Goal: Feedback & Contribution: Submit feedback/report problem

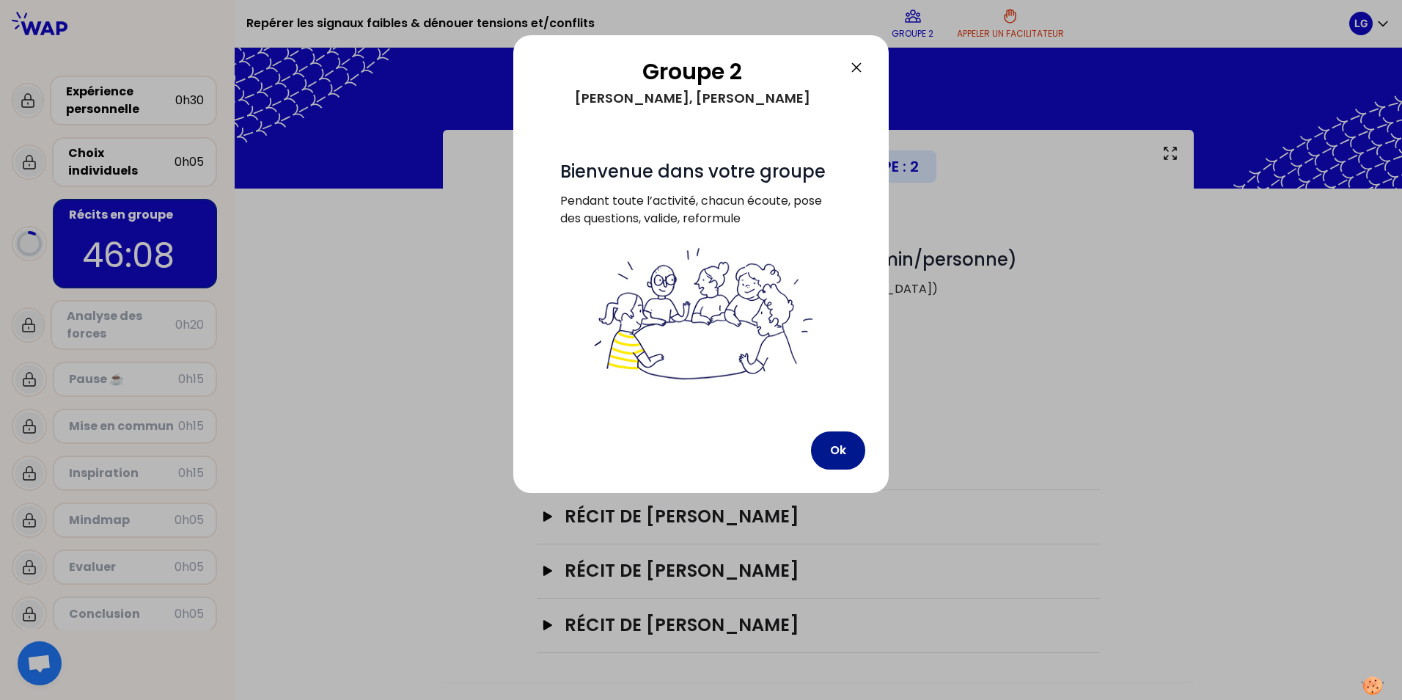
click at [830, 445] on button "Ok" at bounding box center [838, 450] width 54 height 38
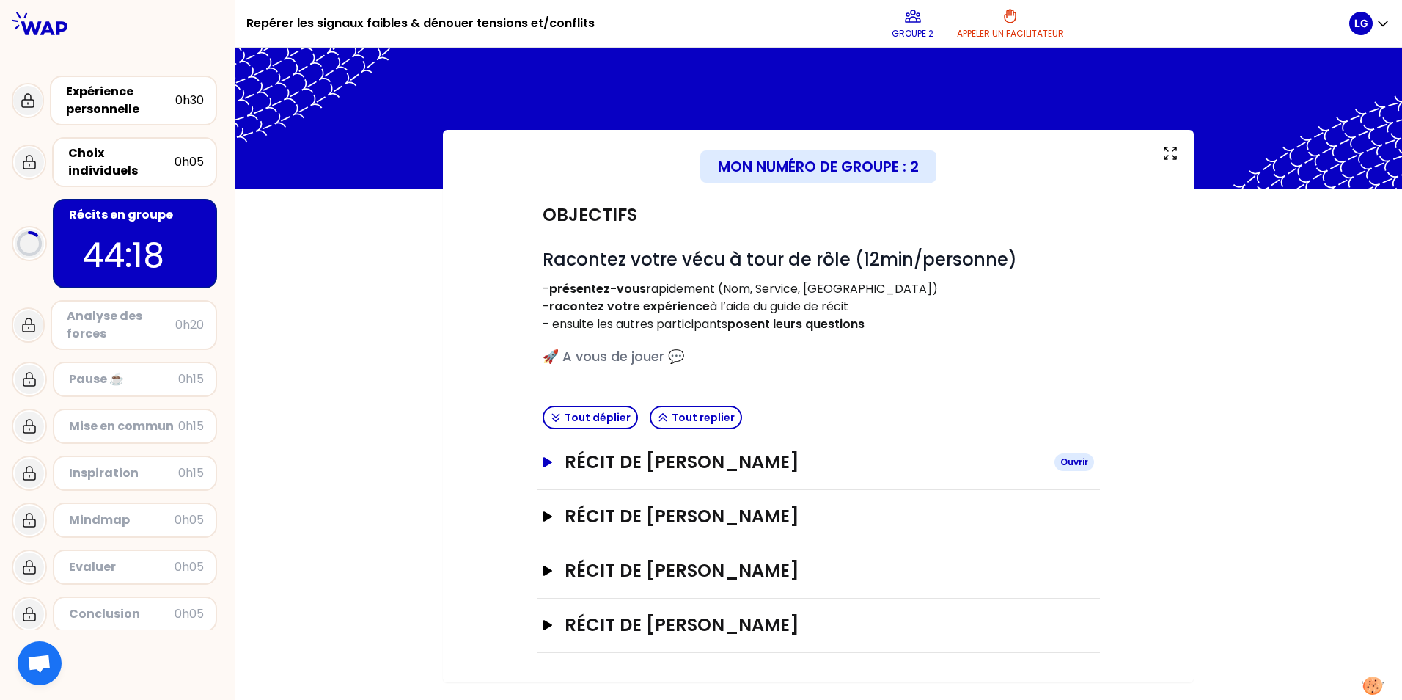
click at [1077, 465] on div "Ouvrir" at bounding box center [1075, 462] width 40 height 18
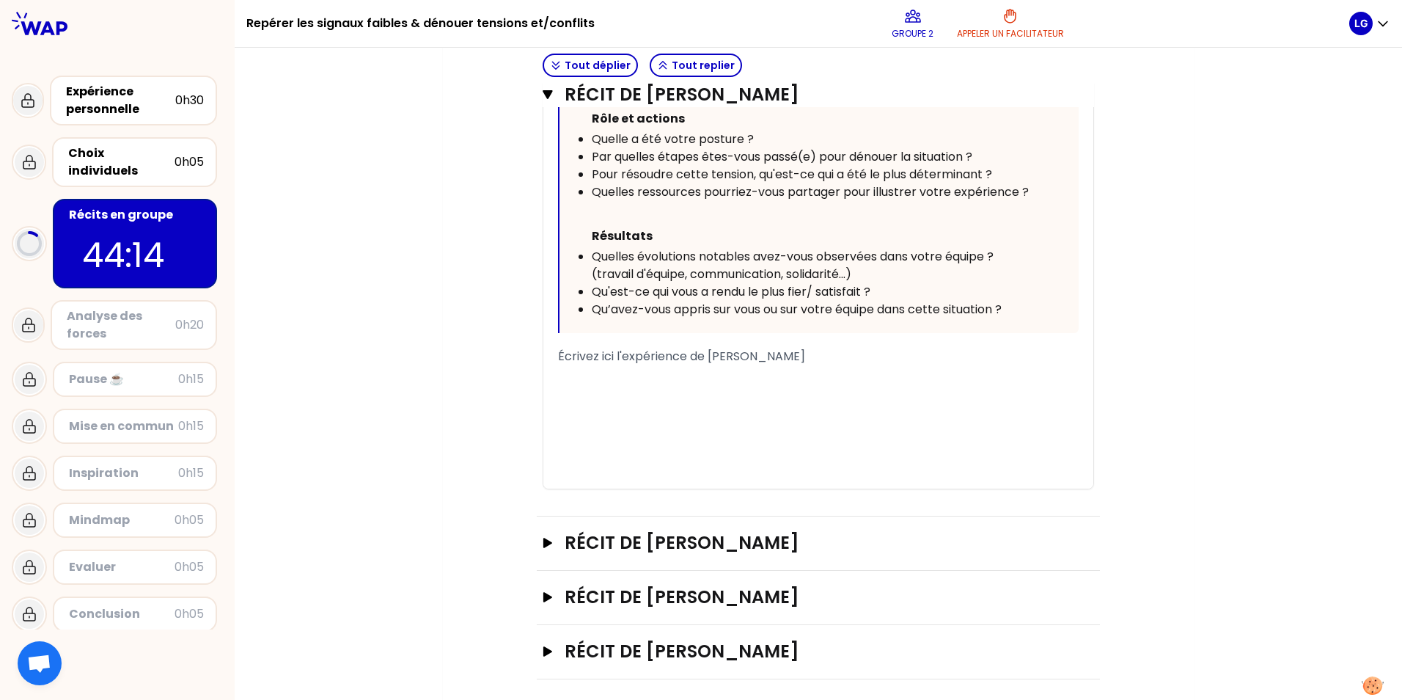
scroll to position [690, 0]
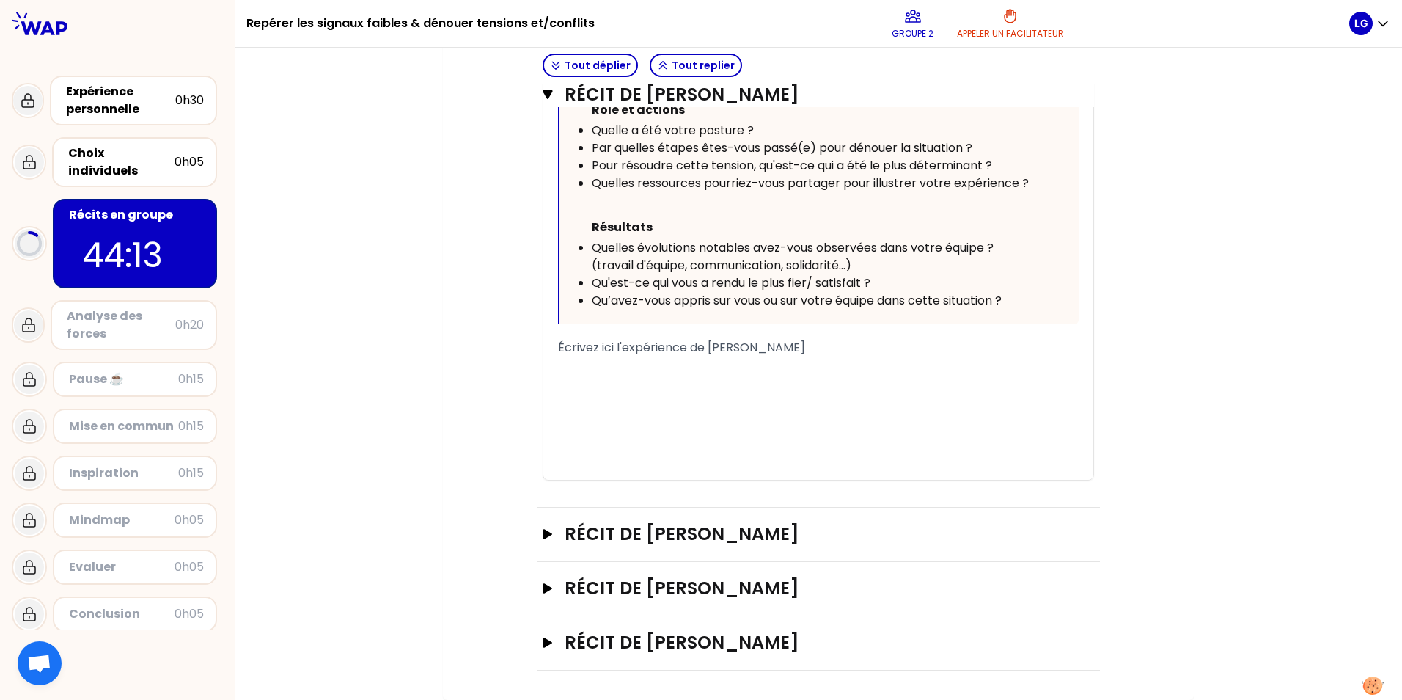
click at [628, 377] on div "﻿" at bounding box center [818, 383] width 521 height 18
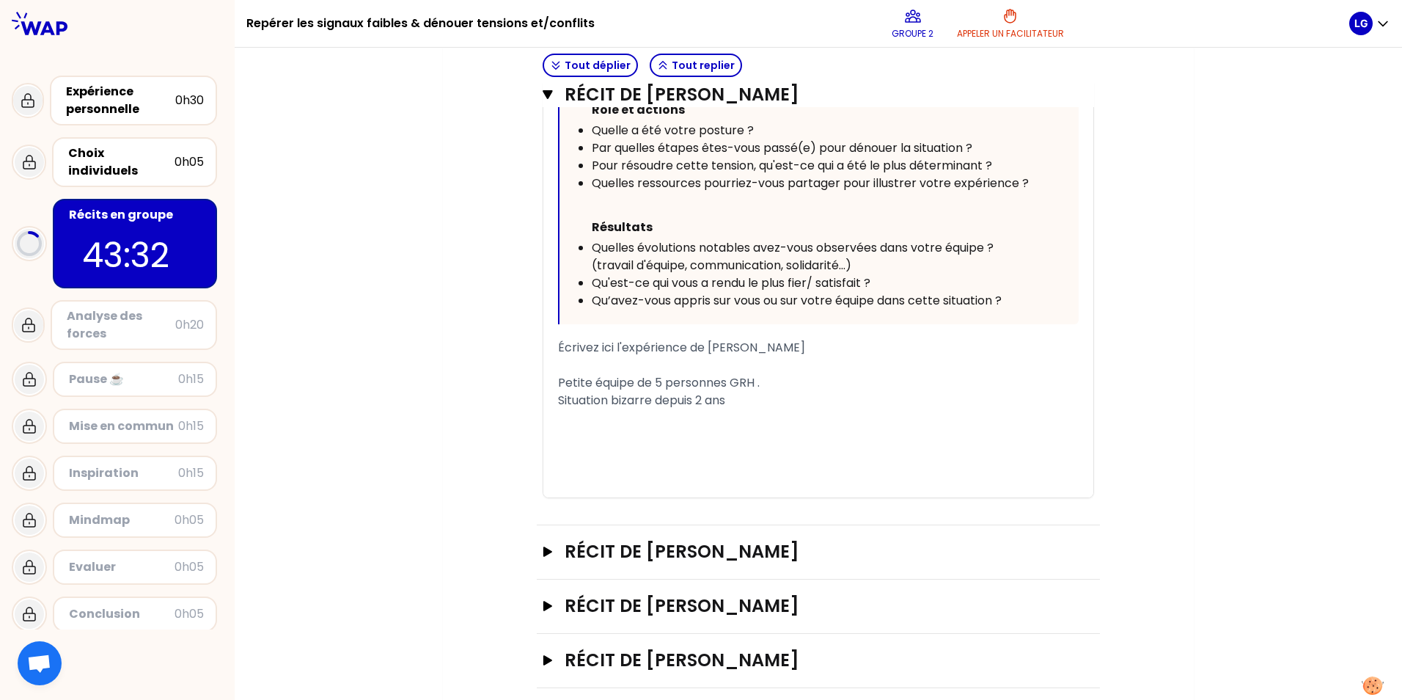
click at [608, 400] on span "Situation bizarre depuis 2 ans" at bounding box center [641, 400] width 167 height 17
click at [650, 399] on span "Situation "bizarre depuis 2 ans" at bounding box center [643, 400] width 171 height 17
click at [733, 402] on span "Situation "bizarre" depuis 2 ans" at bounding box center [645, 400] width 175 height 17
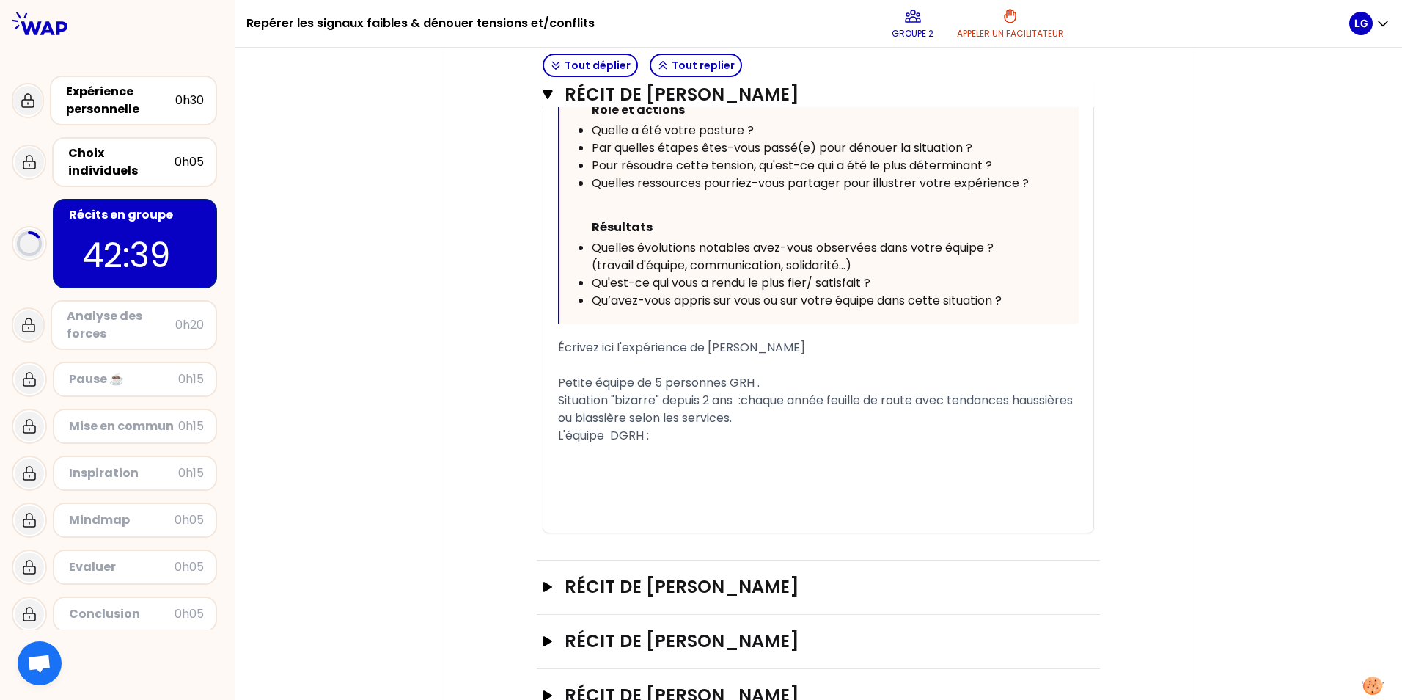
click at [681, 436] on div "L'équipe DGRH :" at bounding box center [818, 436] width 521 height 18
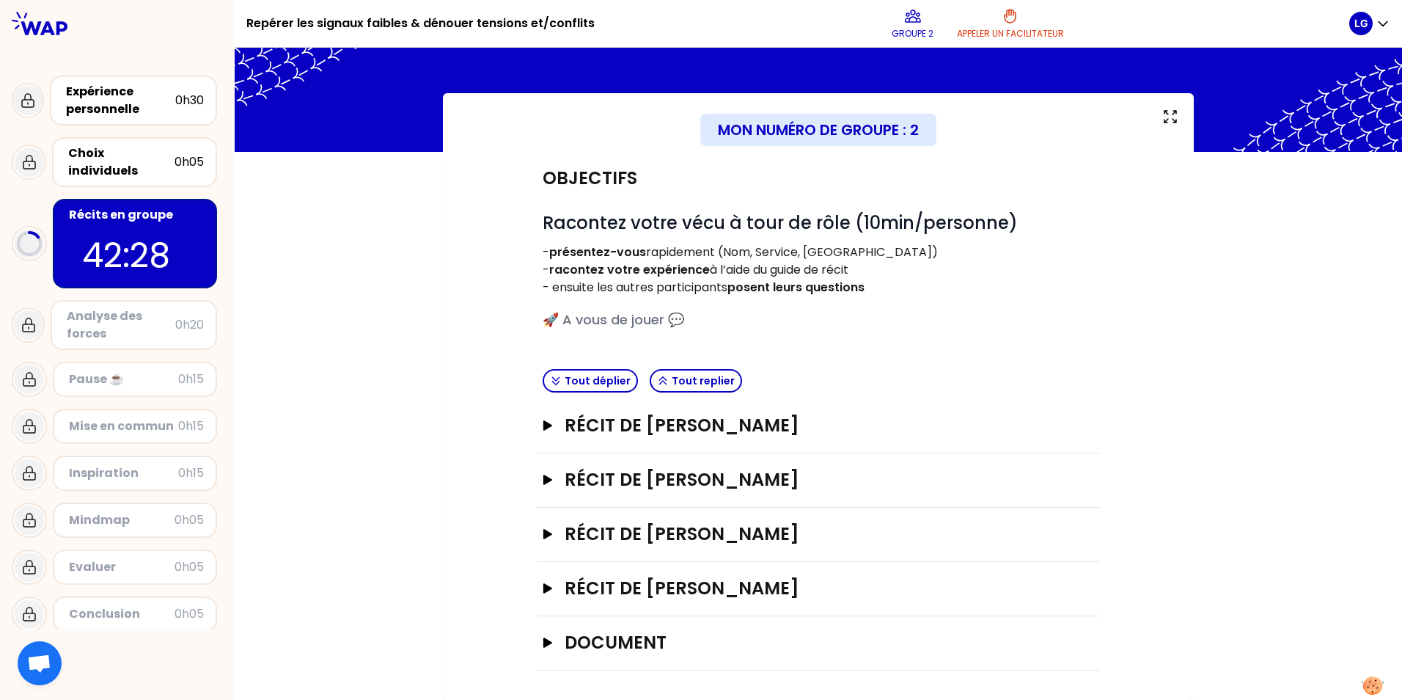
scroll to position [37, 0]
click at [662, 425] on h3 "Récit de [PERSON_NAME]" at bounding box center [804, 425] width 478 height 23
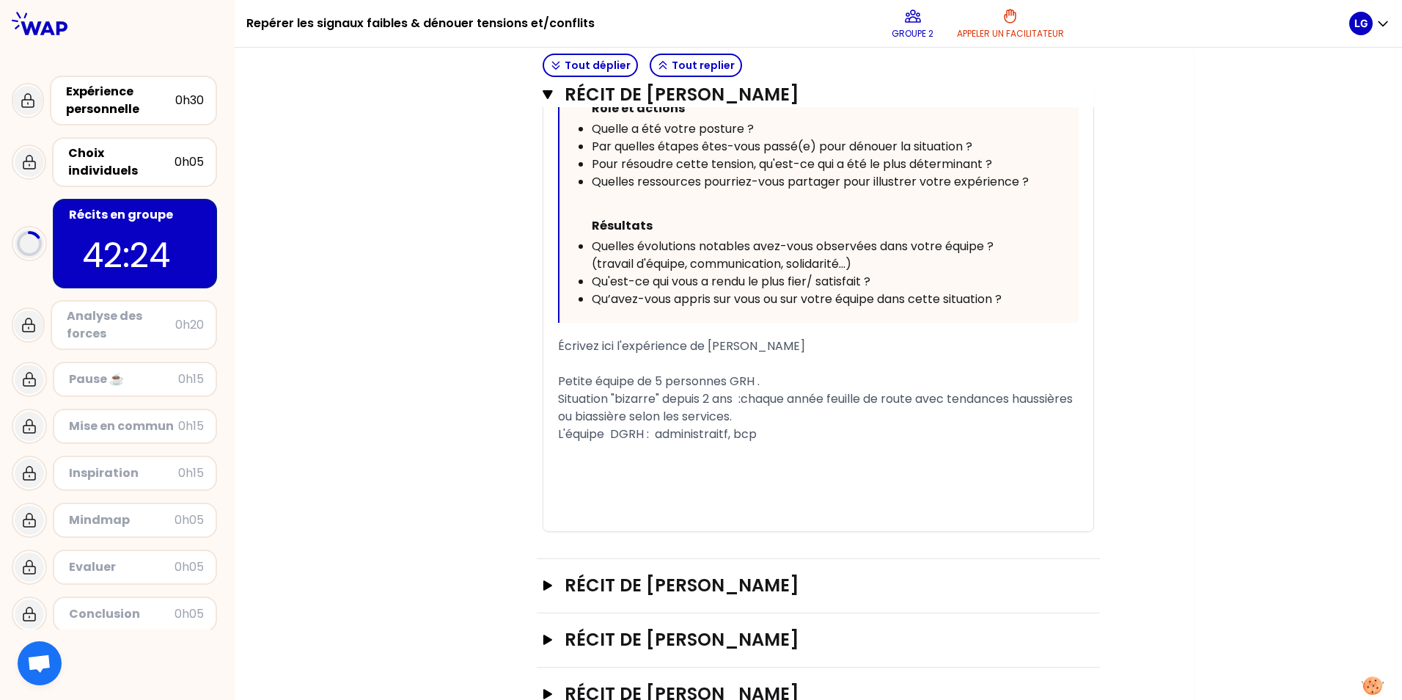
scroll to position [697, 0]
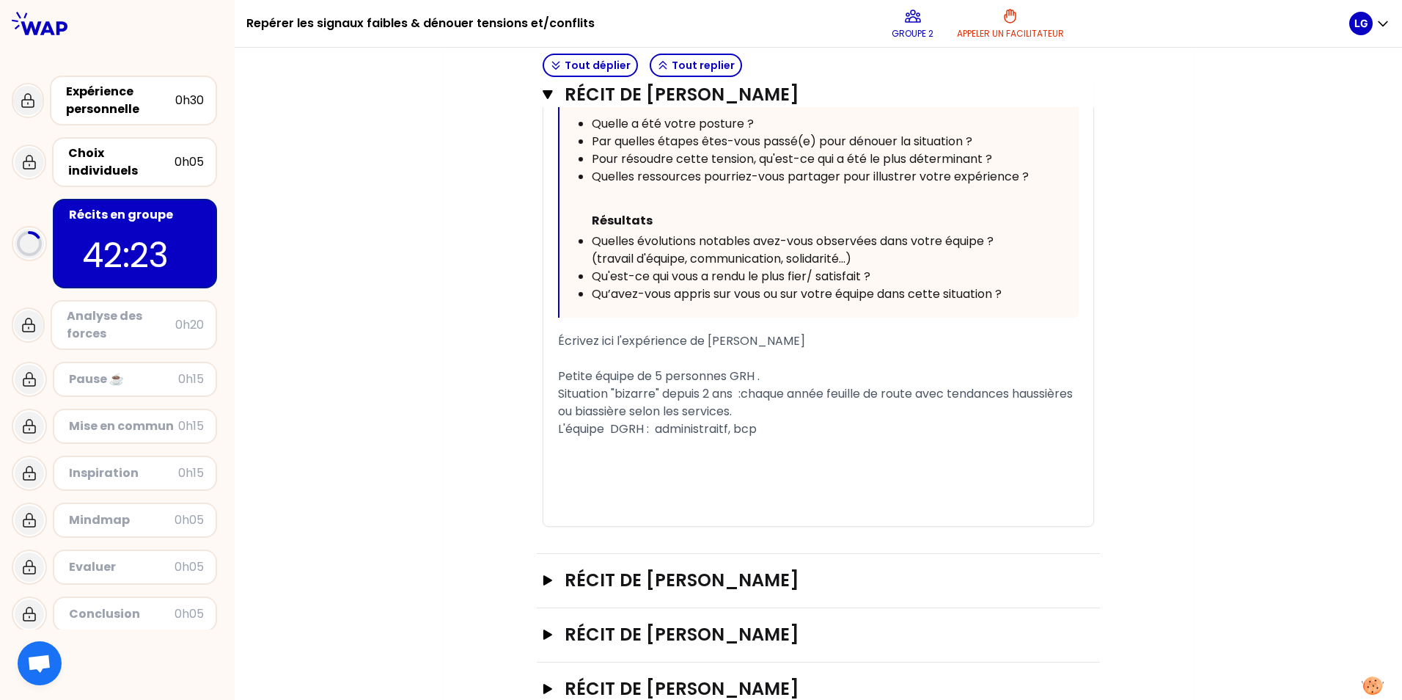
click at [765, 431] on div "L'équipe DGRH : administraitf, bcp" at bounding box center [818, 429] width 521 height 18
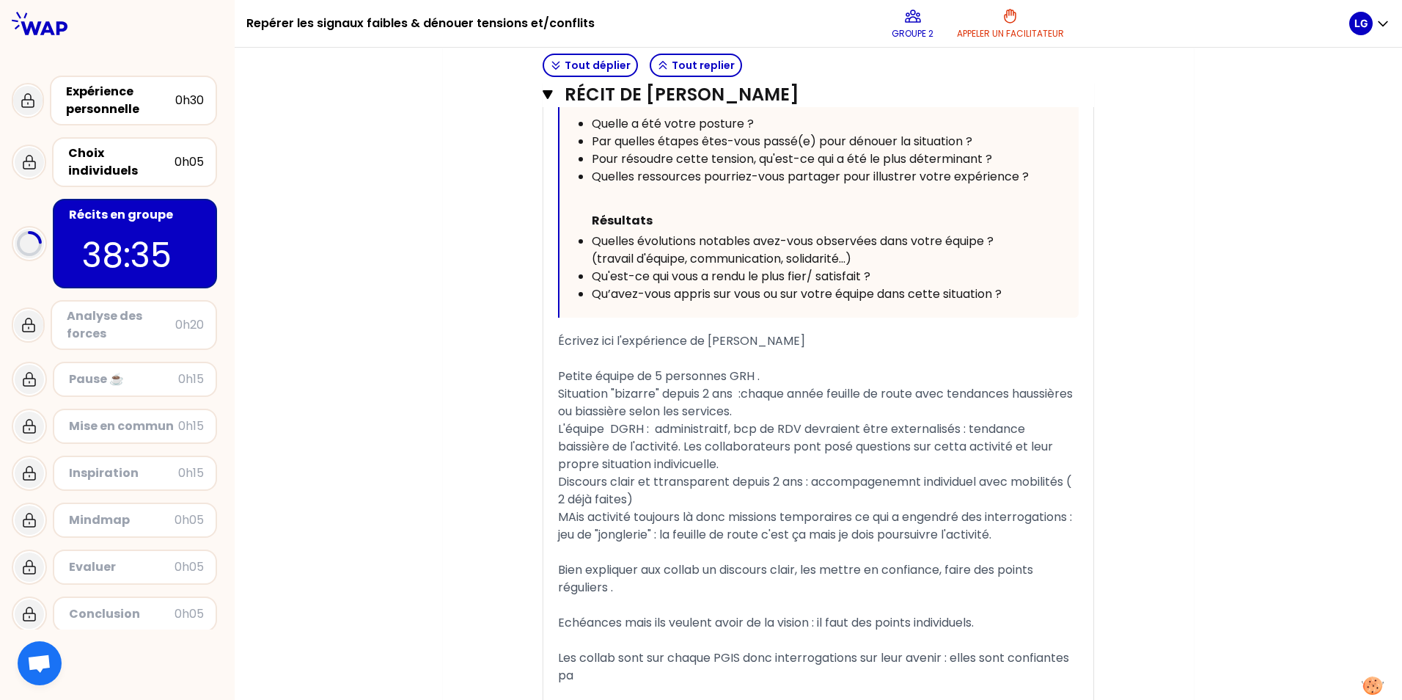
scroll to position [1016, 0]
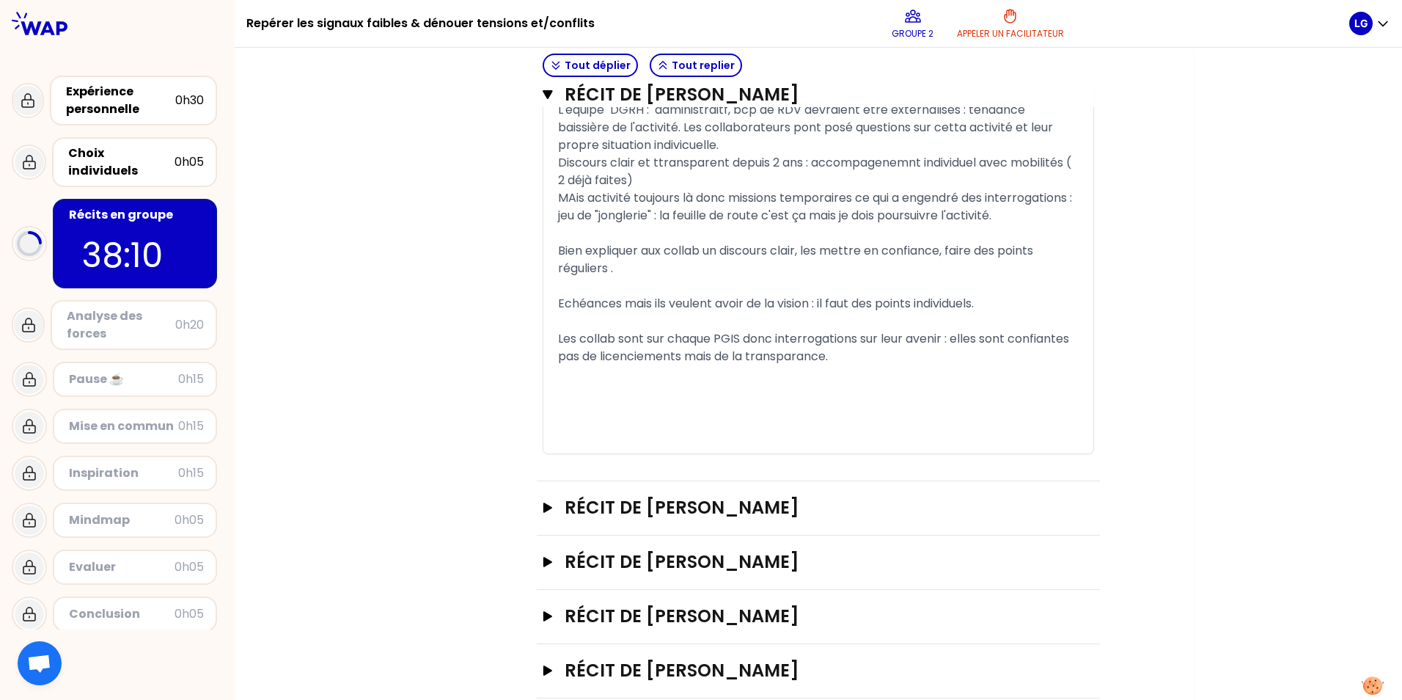
click at [654, 165] on span "Discours clair et ttransparent depuis 2 ans : accompagenemnt individuel avec mo…" at bounding box center [816, 171] width 516 height 34
click at [874, 165] on span "Discours clair et transparent depuis 2 ans : accompagenemnt individuel avec mob…" at bounding box center [818, 171] width 521 height 34
click at [843, 365] on div "Les collab sont sur chaque PGIS donc interrogations sur leur avenir : elles son…" at bounding box center [818, 347] width 521 height 35
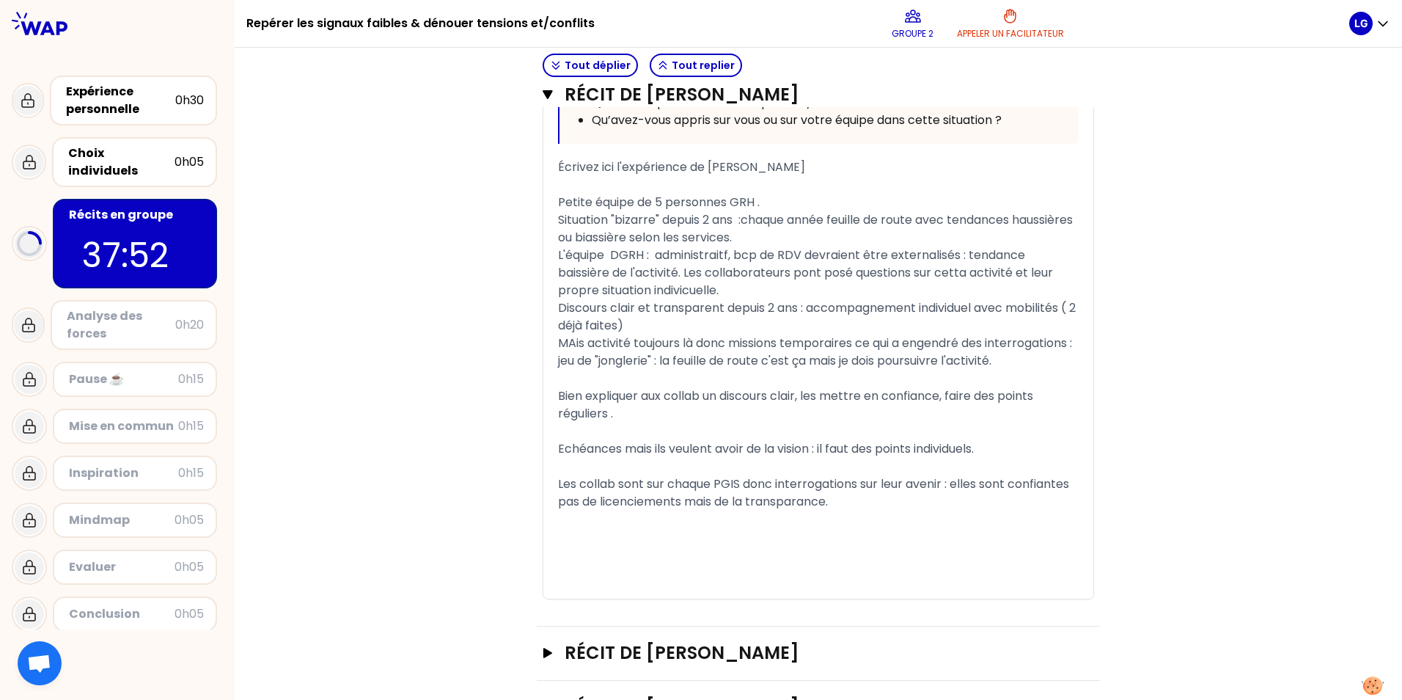
scroll to position [869, 0]
drag, startPoint x: 679, startPoint y: 255, endPoint x: 604, endPoint y: 325, distance: 102.7
click at [604, 325] on span "Discours clair et transparent depuis 2 ans : accompagnement individuel avec mob…" at bounding box center [818, 318] width 521 height 34
click at [791, 273] on span "L'équipe DGRH : administraitf, bcp de RDV devraient être externalisés : tendanc…" at bounding box center [807, 274] width 498 height 52
click at [564, 345] on span "MAis activité toujours là donc missions temporaires ce qui a engendré des inter…" at bounding box center [816, 353] width 517 height 34
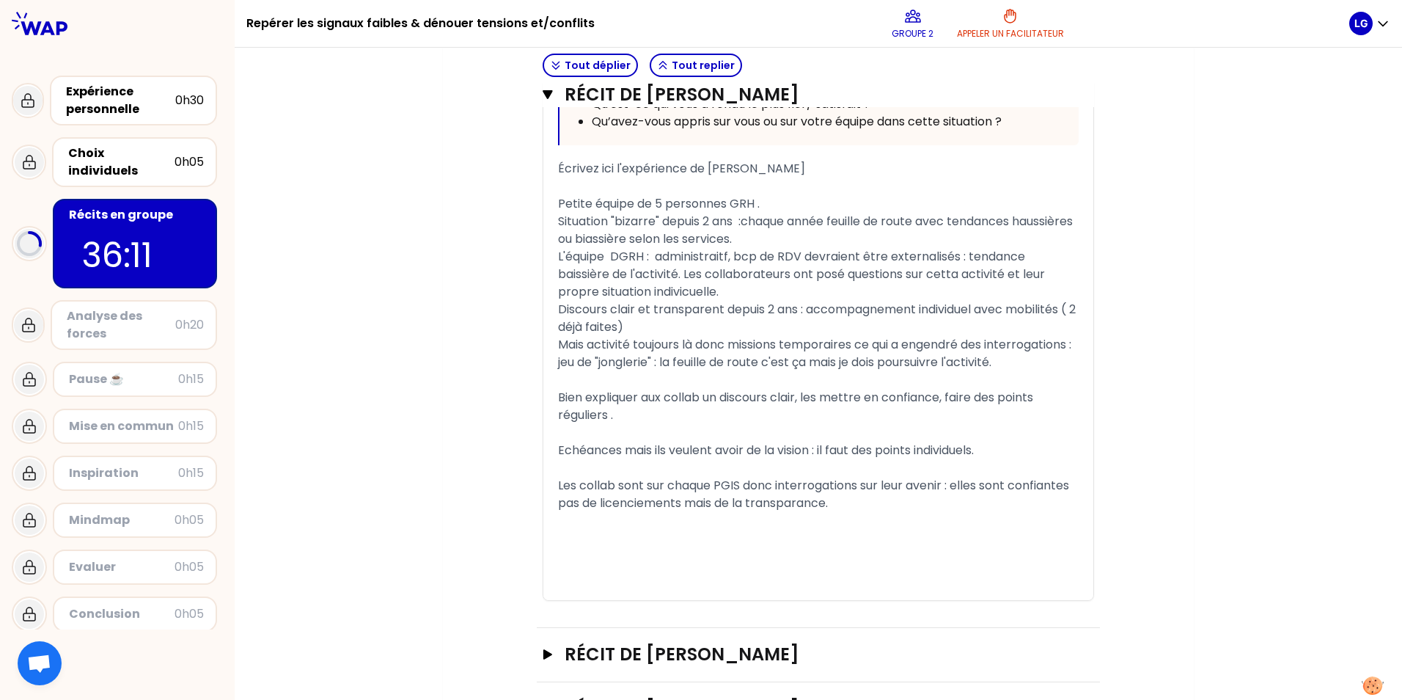
click at [607, 257] on span "L'équipe DGRH : administraitf, bcp de RDV devraient être externalisés : tendanc…" at bounding box center [803, 274] width 490 height 52
click at [894, 275] on span "L'équipe GRH : administraitf, bcp de RDV devraient être externalisés : tendance…" at bounding box center [816, 274] width 516 height 52
click at [712, 256] on span "L'équipe GRH : administraitf, bcp de RDV devraient être externalisés : tendance…" at bounding box center [816, 274] width 516 height 52
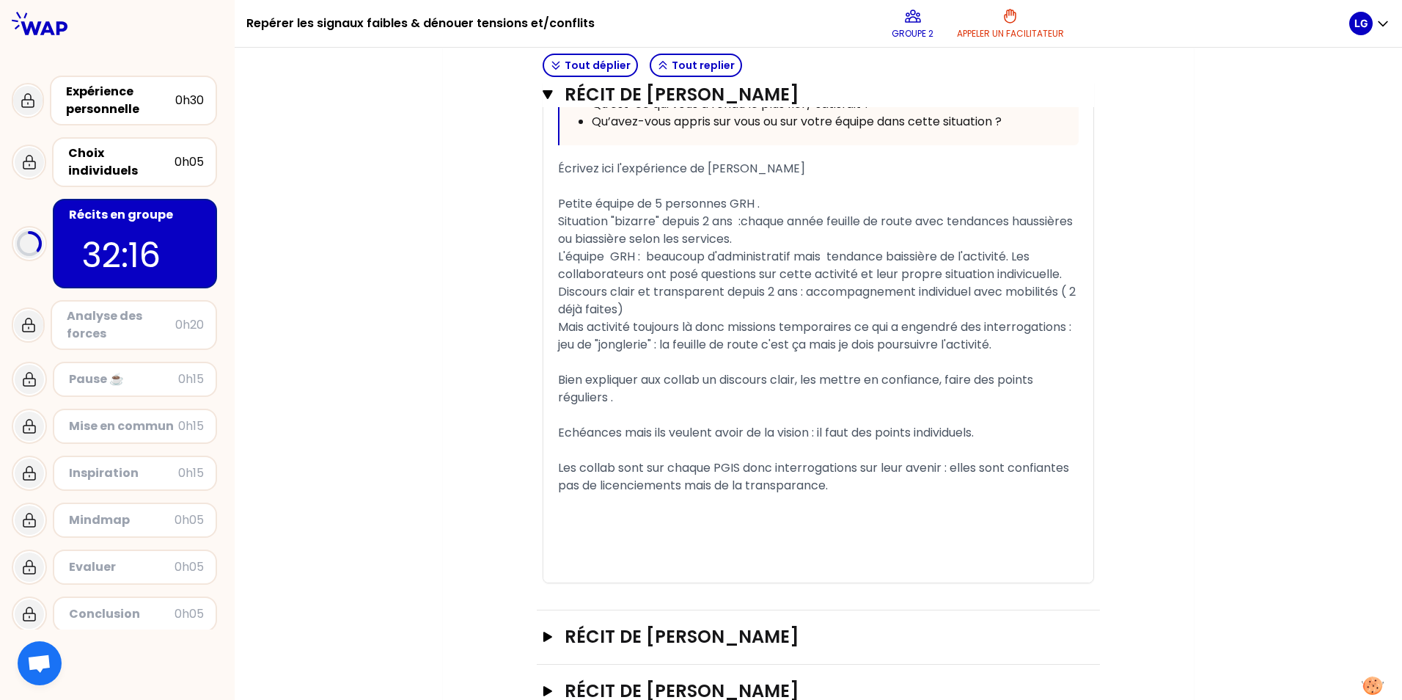
click at [862, 494] on div "Les collab sont sur chaque PGIS donc interrogations sur leur avenir : elles son…" at bounding box center [818, 476] width 521 height 35
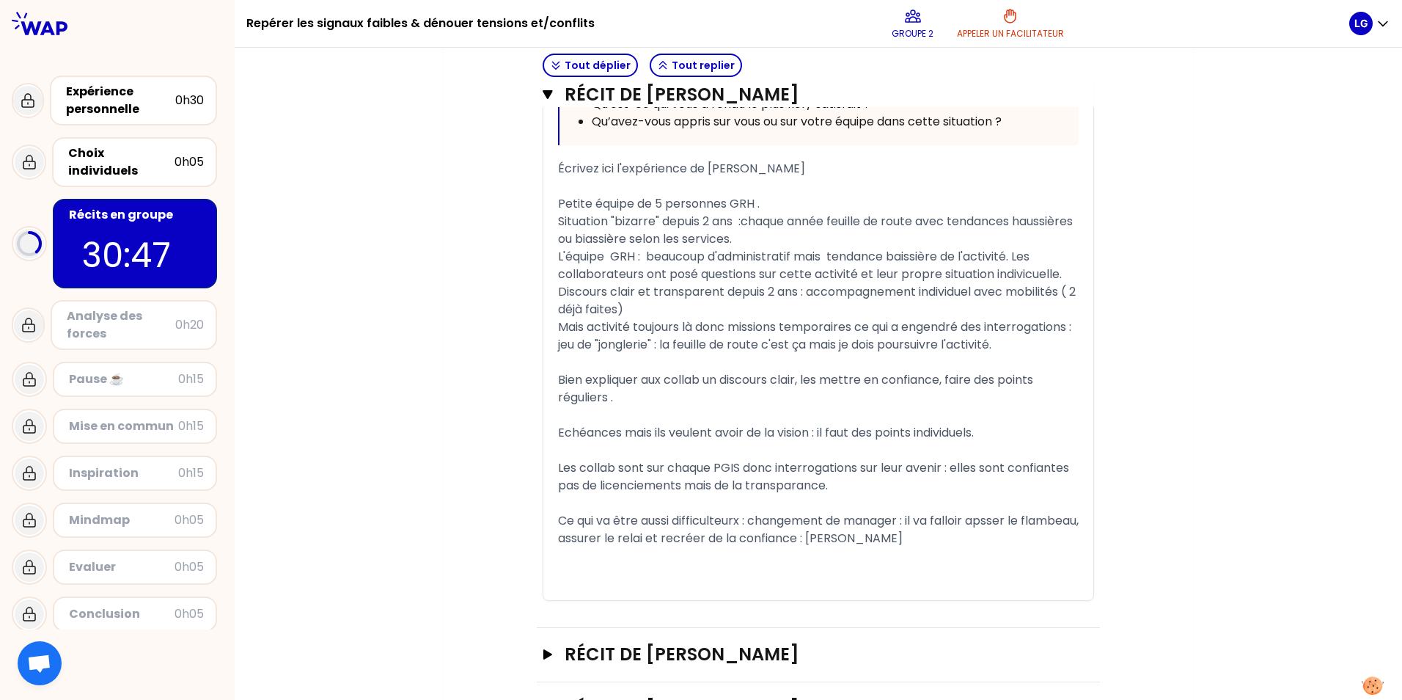
click at [730, 535] on span "Ce qui va être aussi difficulteurx : changement de manager : il va falloir apss…" at bounding box center [820, 529] width 524 height 34
click at [898, 537] on span "Ce qui va être aussi difficulteux : changement de manager : il va falloir apsse…" at bounding box center [817, 529] width 519 height 34
click at [968, 541] on div "Ce qui va être aussi difficulteux : changement de manager dans 4 mois : il va f…" at bounding box center [818, 529] width 521 height 35
drag, startPoint x: 921, startPoint y: 558, endPoint x: 1034, endPoint y: 558, distance: 112.9
click at [1034, 541] on div "Ce qui va être aussi difficulteux : changement de manager dans 4 mois : il va f…" at bounding box center [818, 529] width 521 height 35
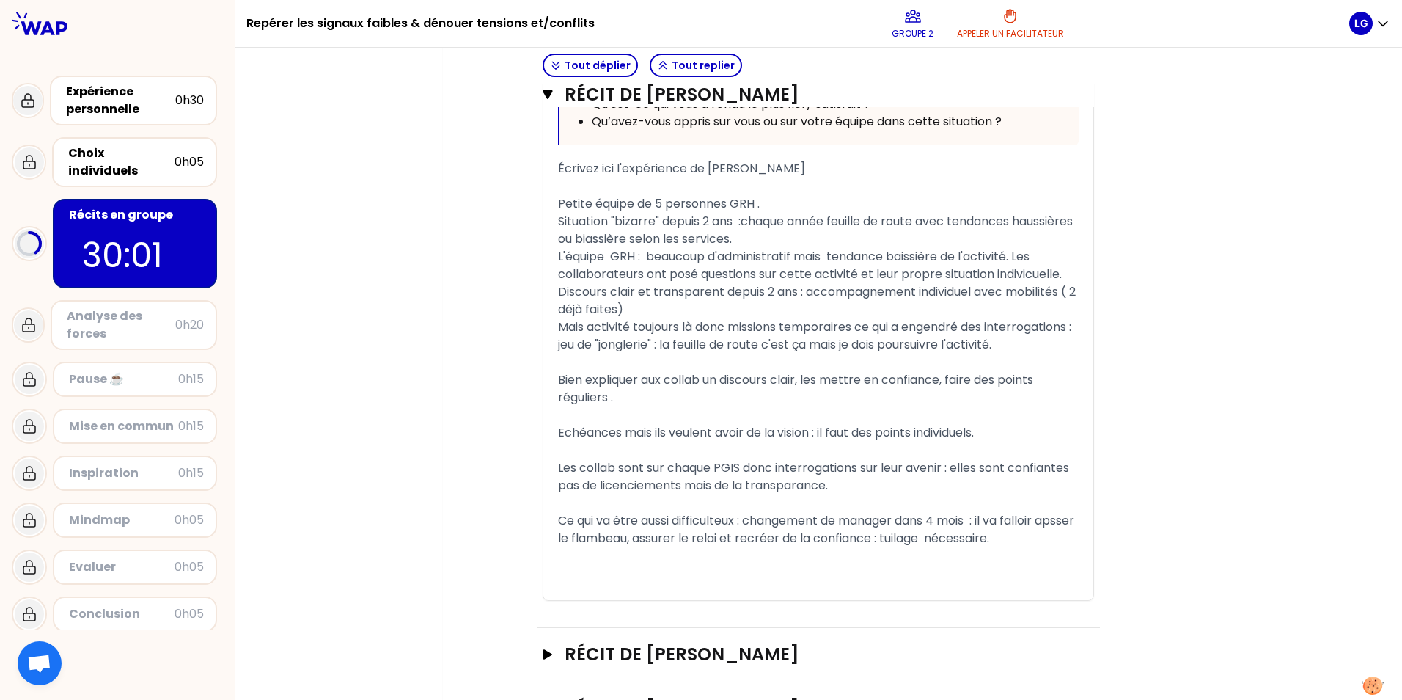
drag, startPoint x: 1006, startPoint y: 557, endPoint x: 897, endPoint y: 576, distance: 110.1
click at [897, 541] on div "﻿" at bounding box center [818, 556] width 521 height 18
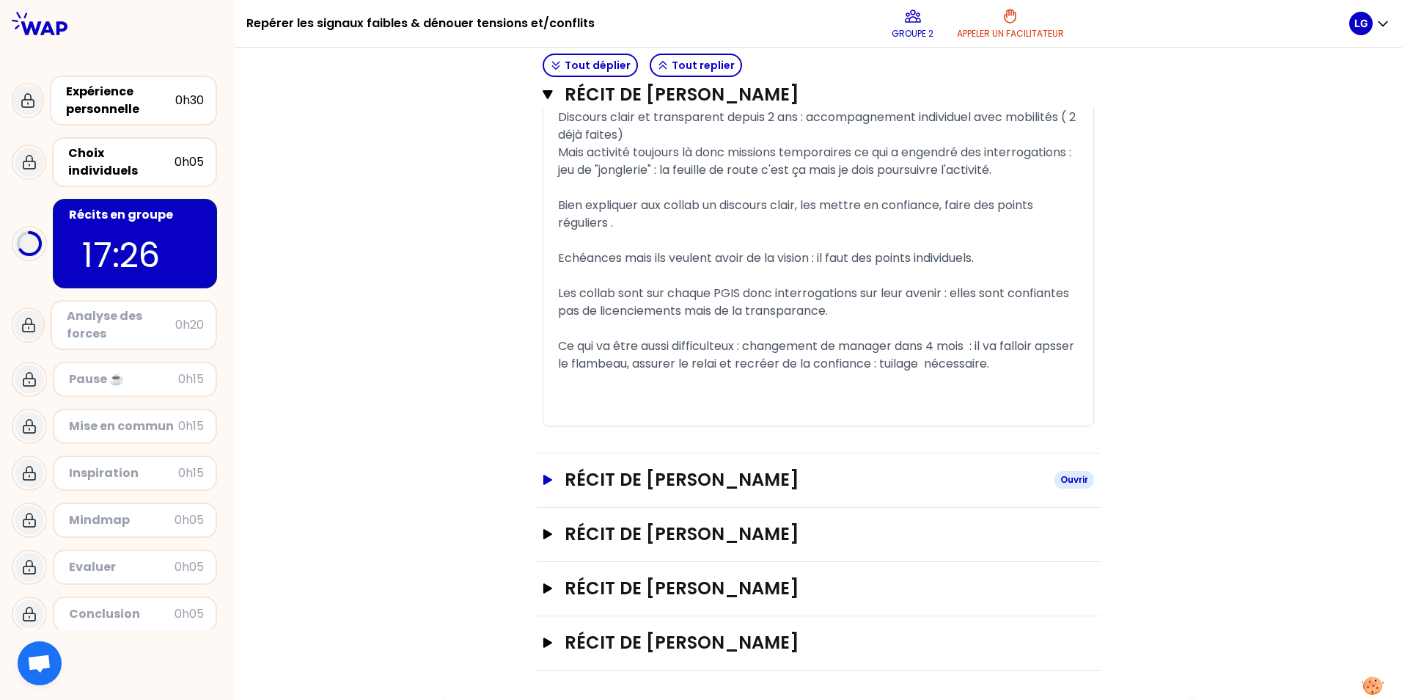
scroll to position [1061, 0]
click at [559, 365] on span "Ce qui va être aussi difficulteux : changement de manager dans 4 mois : il va f…" at bounding box center [817, 354] width 519 height 34
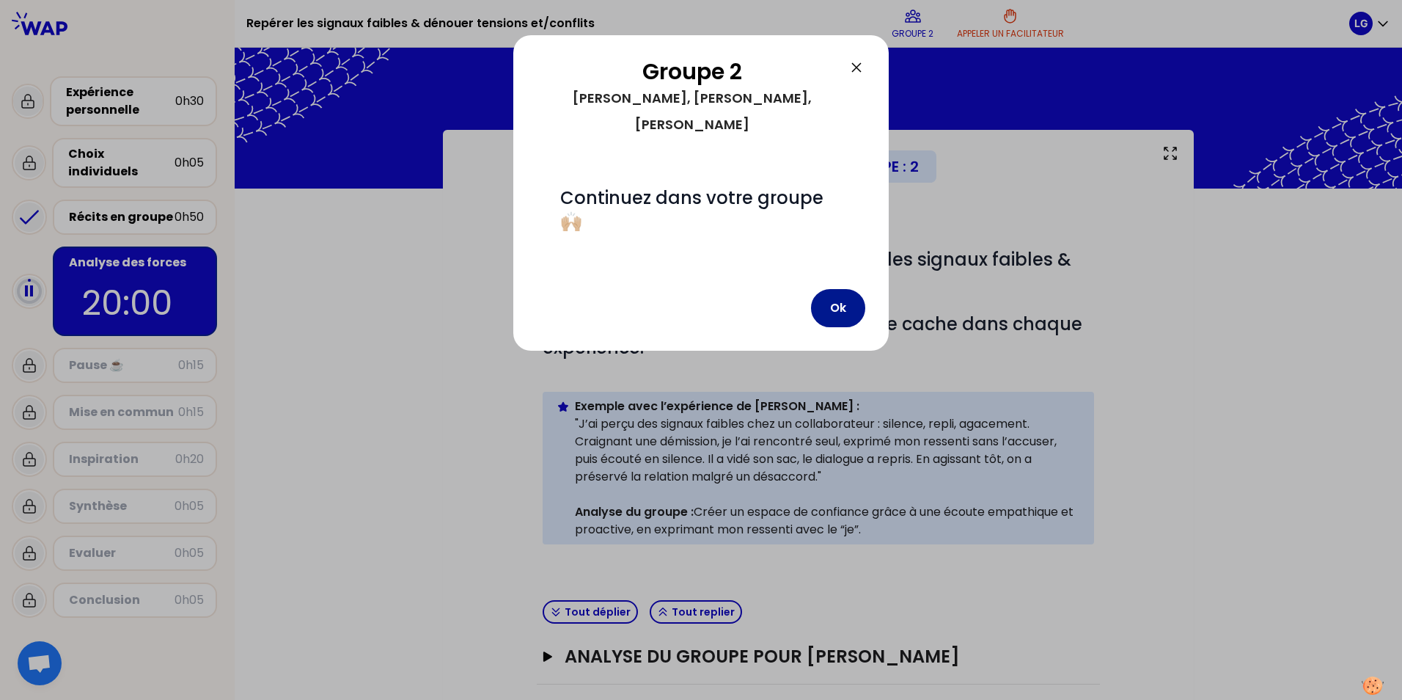
click at [826, 289] on button "Ok" at bounding box center [838, 308] width 54 height 38
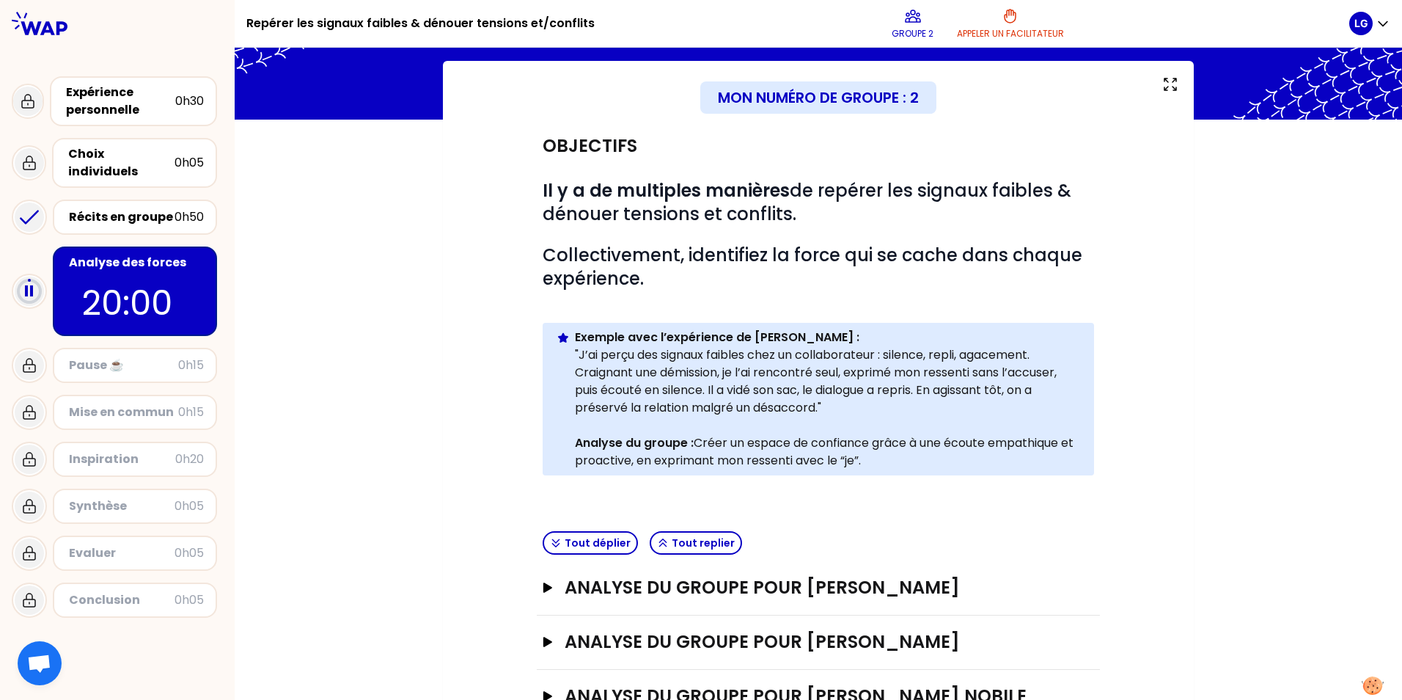
scroll to position [147, 0]
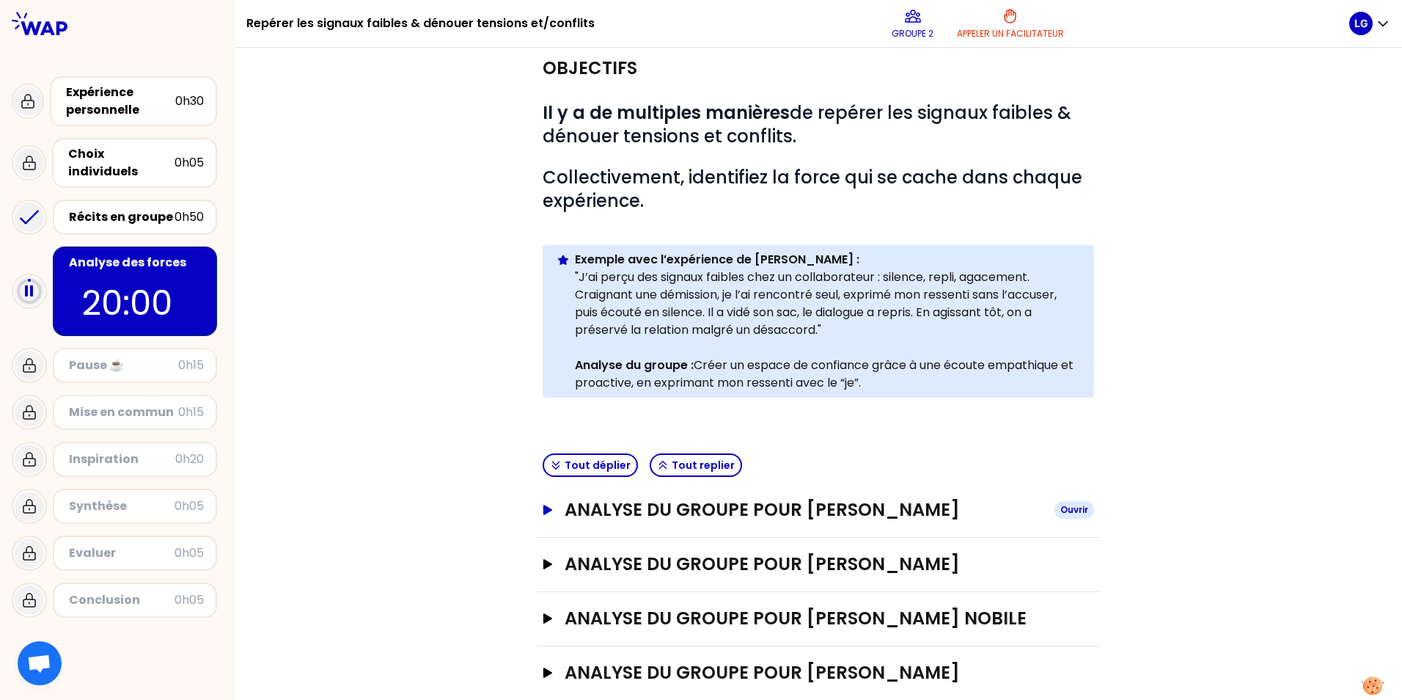
click at [1061, 511] on div "Ouvrir" at bounding box center [1075, 510] width 40 height 18
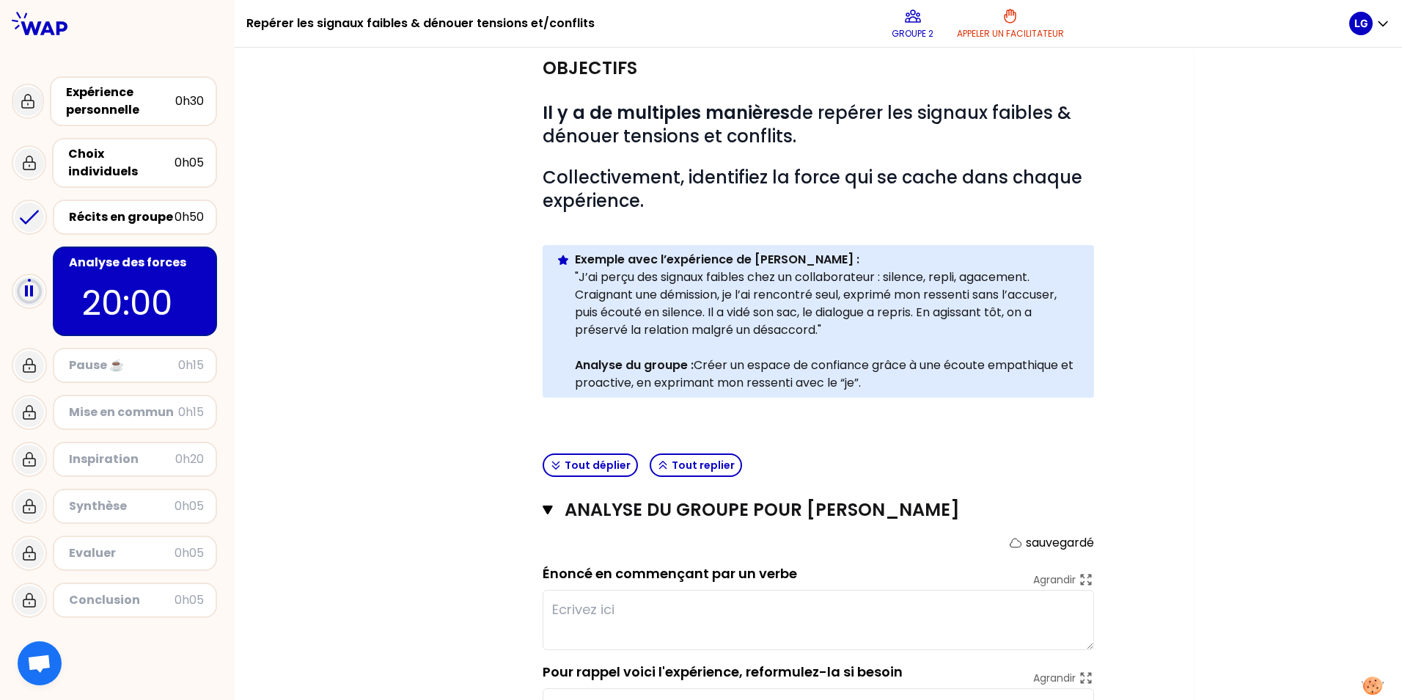
scroll to position [220, 0]
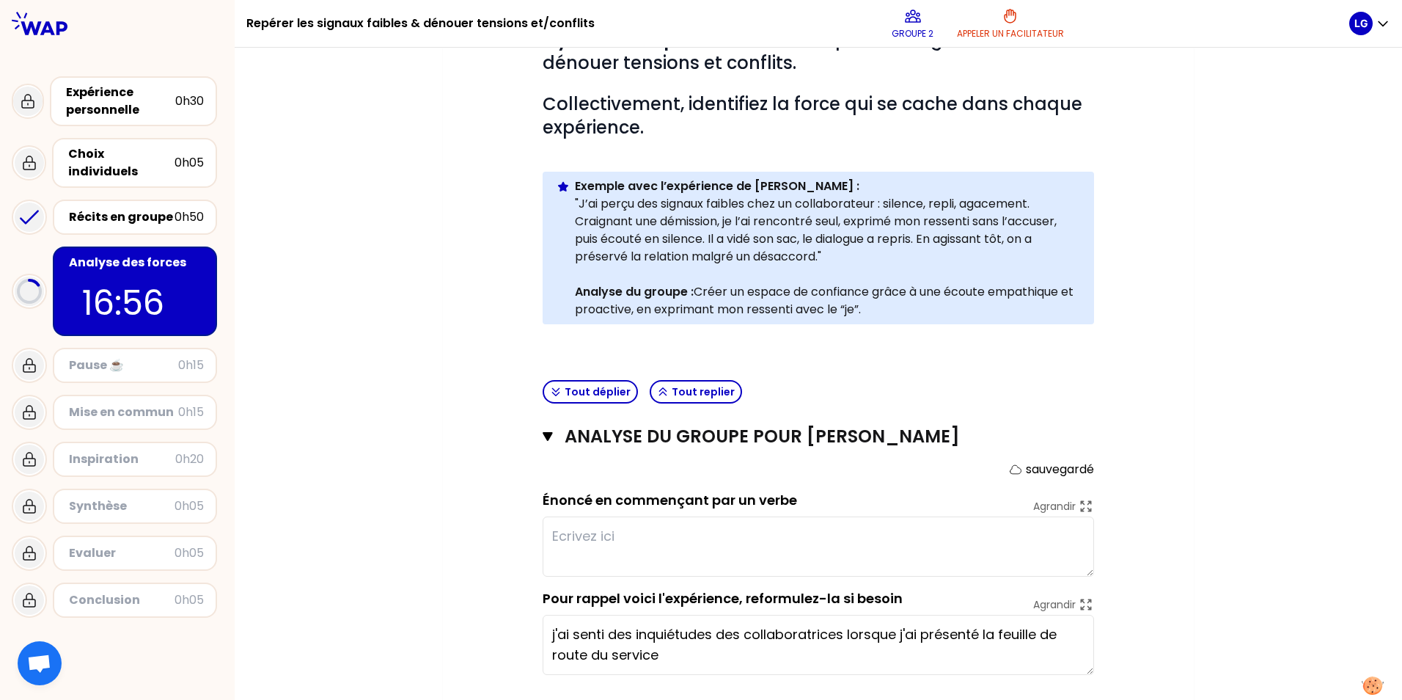
click at [590, 532] on textarea at bounding box center [819, 546] width 552 height 60
click at [593, 533] on textarea "Accom" at bounding box center [819, 546] width 552 height 60
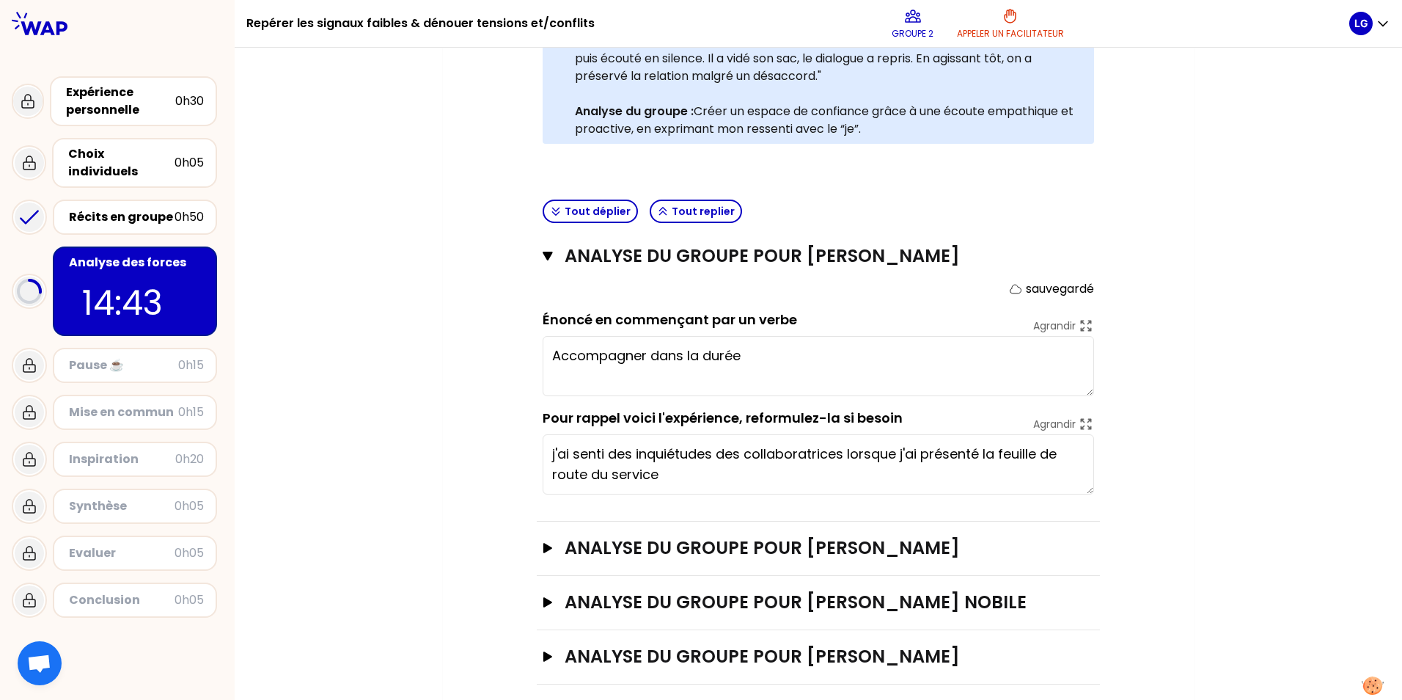
scroll to position [440, 0]
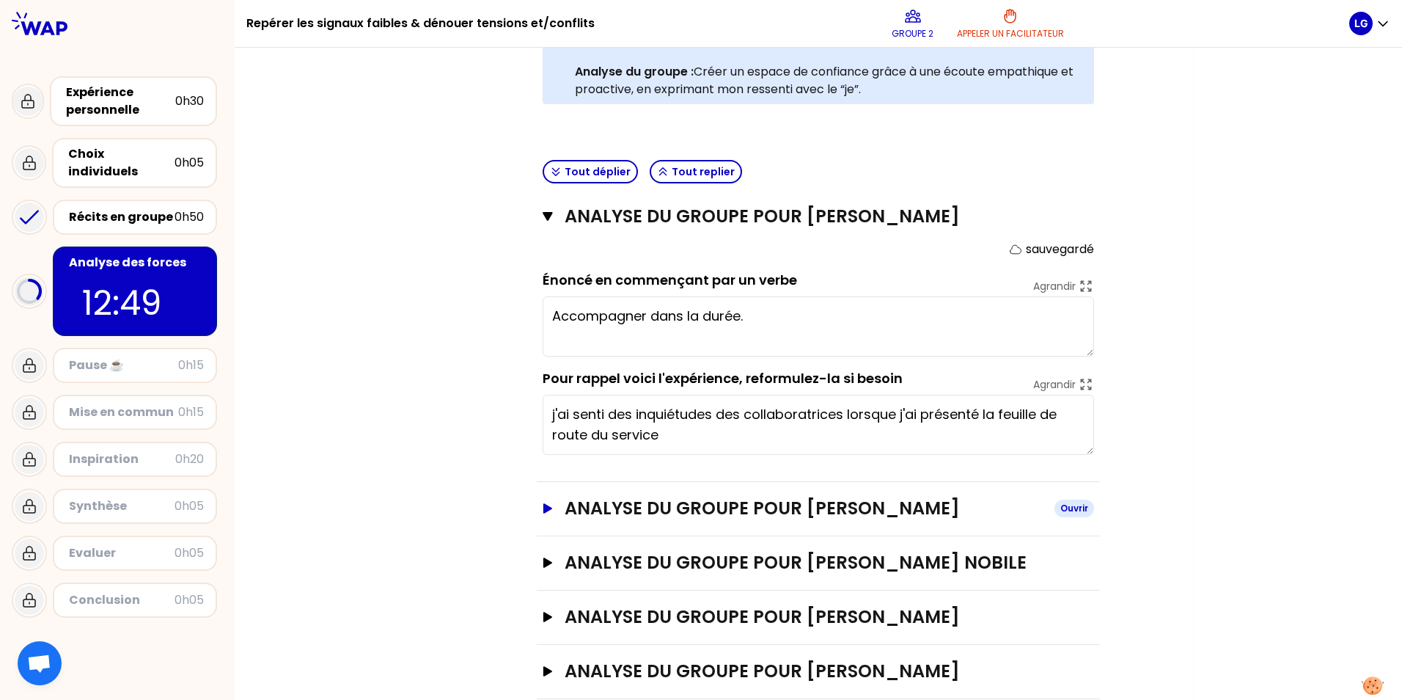
type textarea "Accompagner dans la durée."
click at [543, 509] on icon "button" at bounding box center [547, 508] width 9 height 10
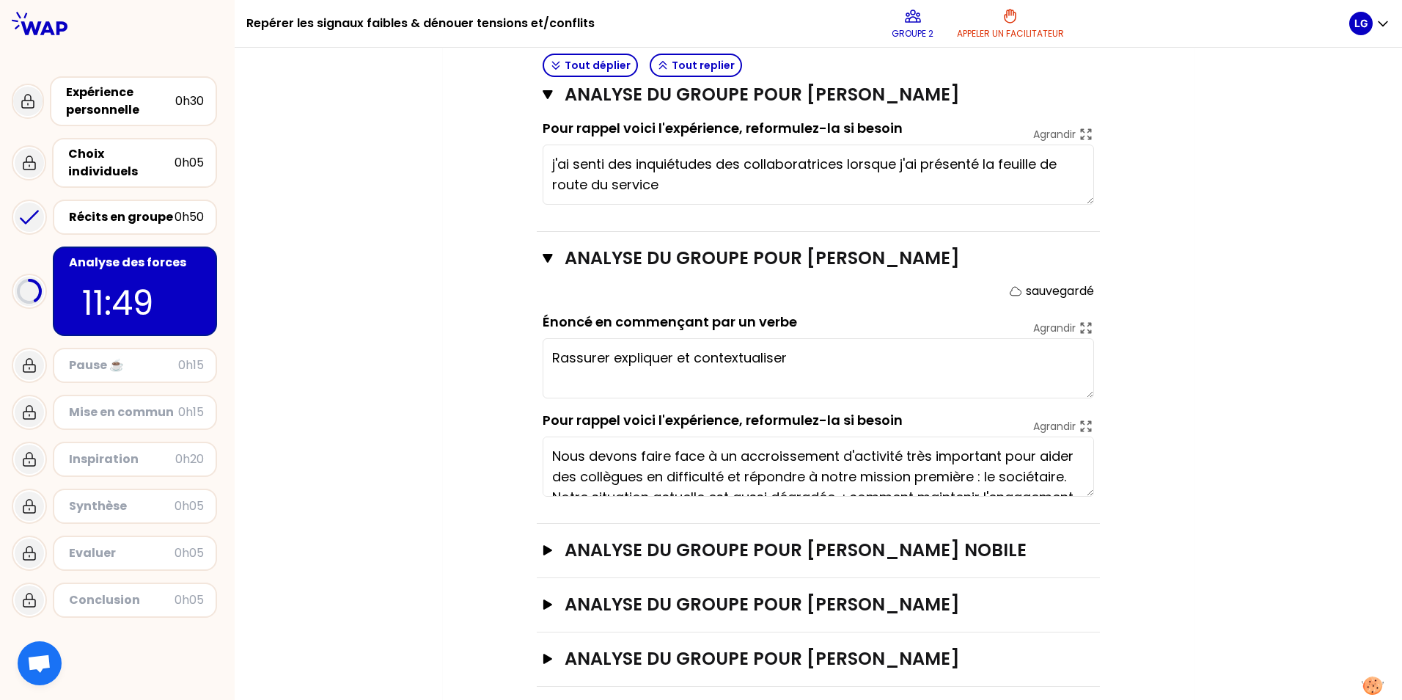
scroll to position [706, 0]
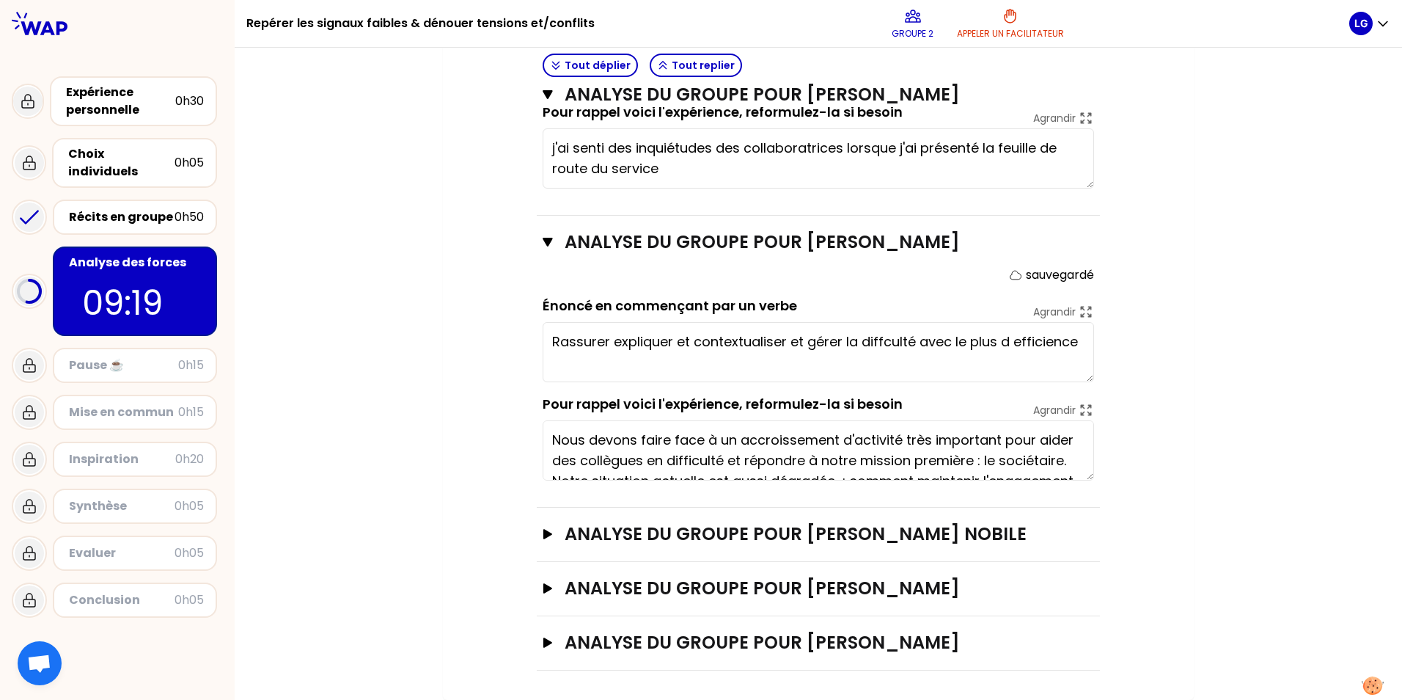
type textarea "Rassurer expliquer et contextualiser et gérer la difficulté avec le plus d effi…"
click at [542, 533] on icon "button" at bounding box center [548, 534] width 12 height 10
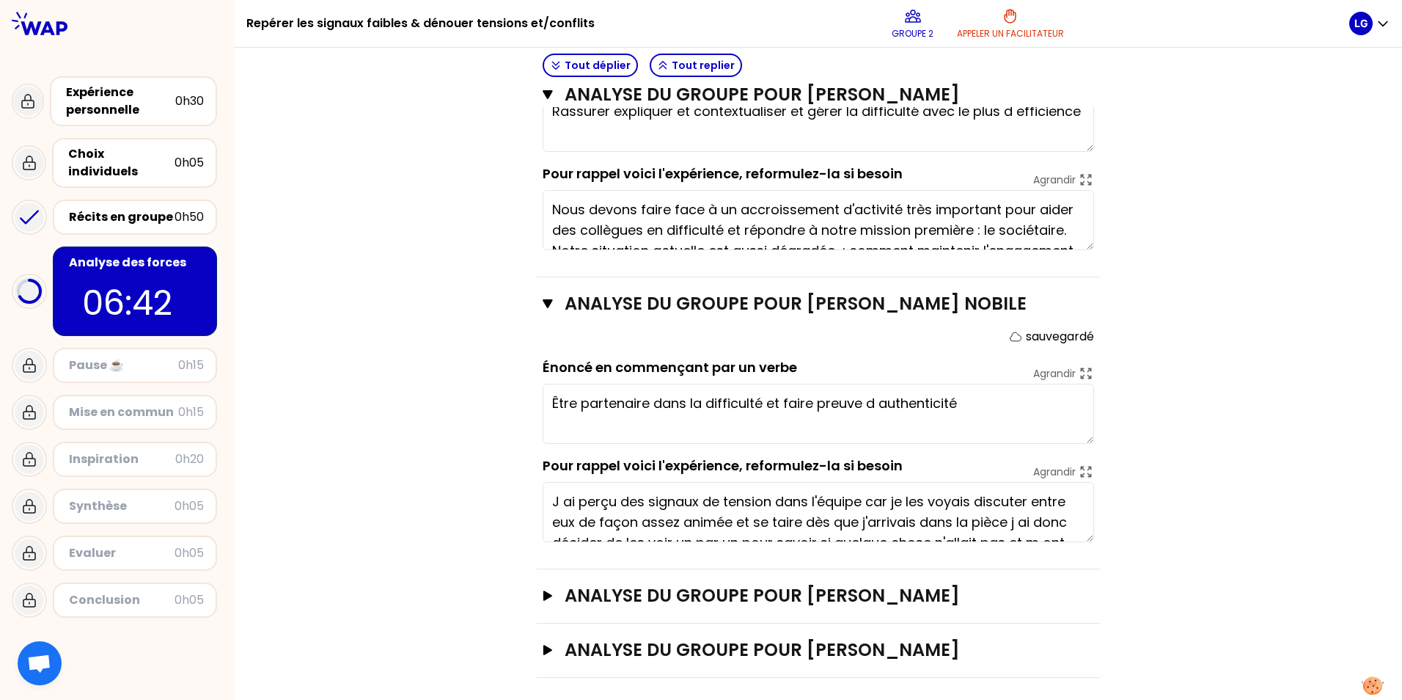
scroll to position [944, 0]
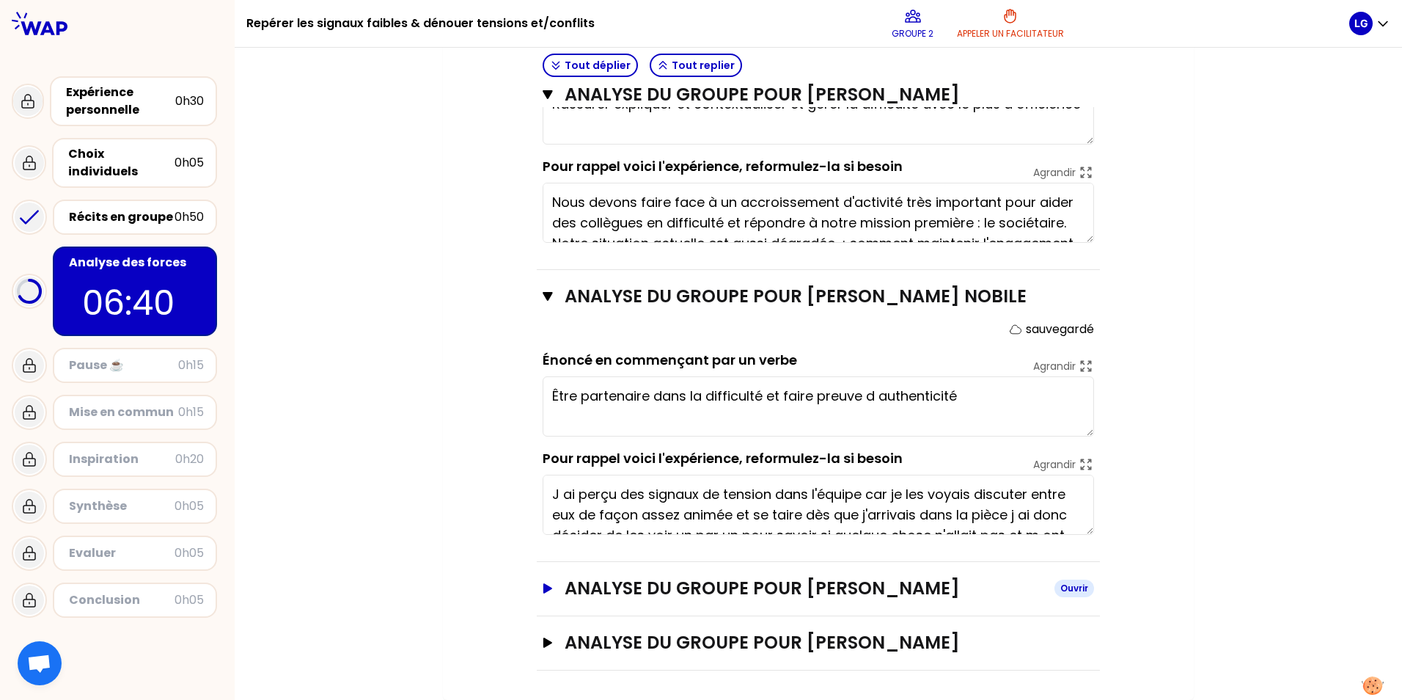
click at [543, 541] on icon "button" at bounding box center [547, 588] width 9 height 10
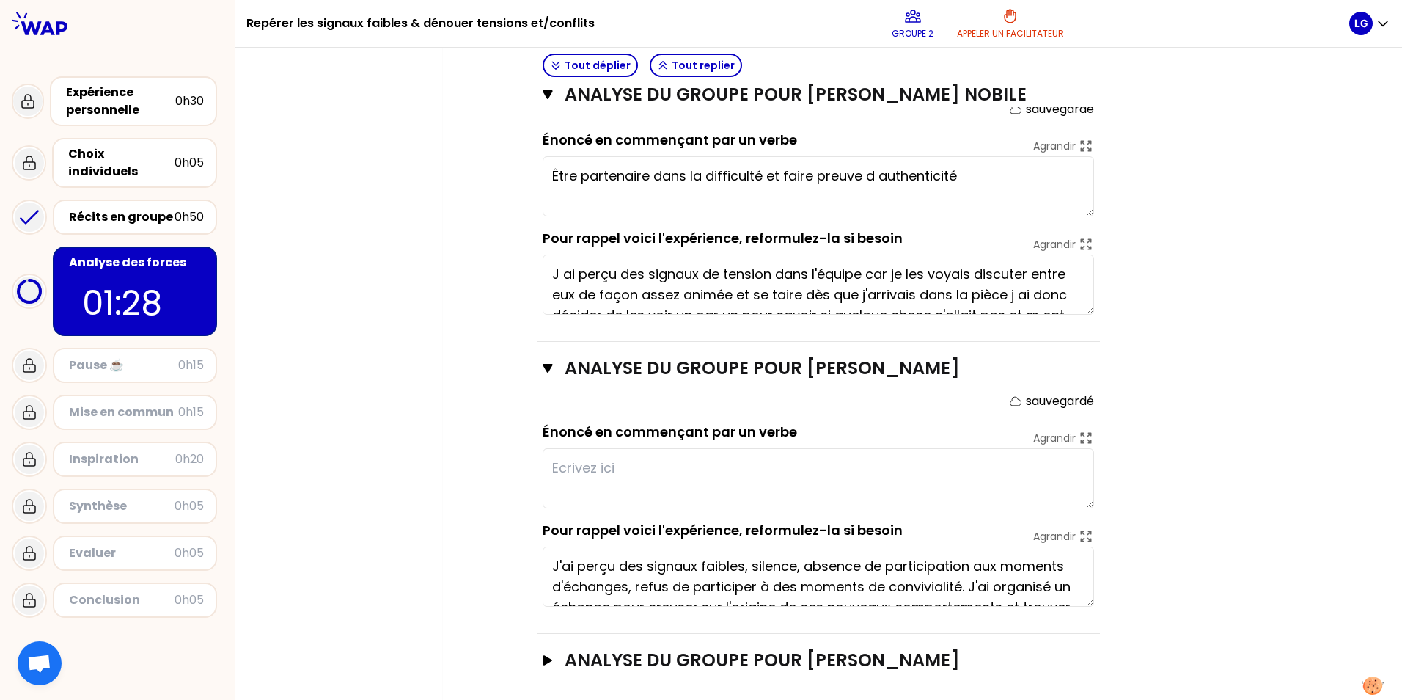
scroll to position [29, 0]
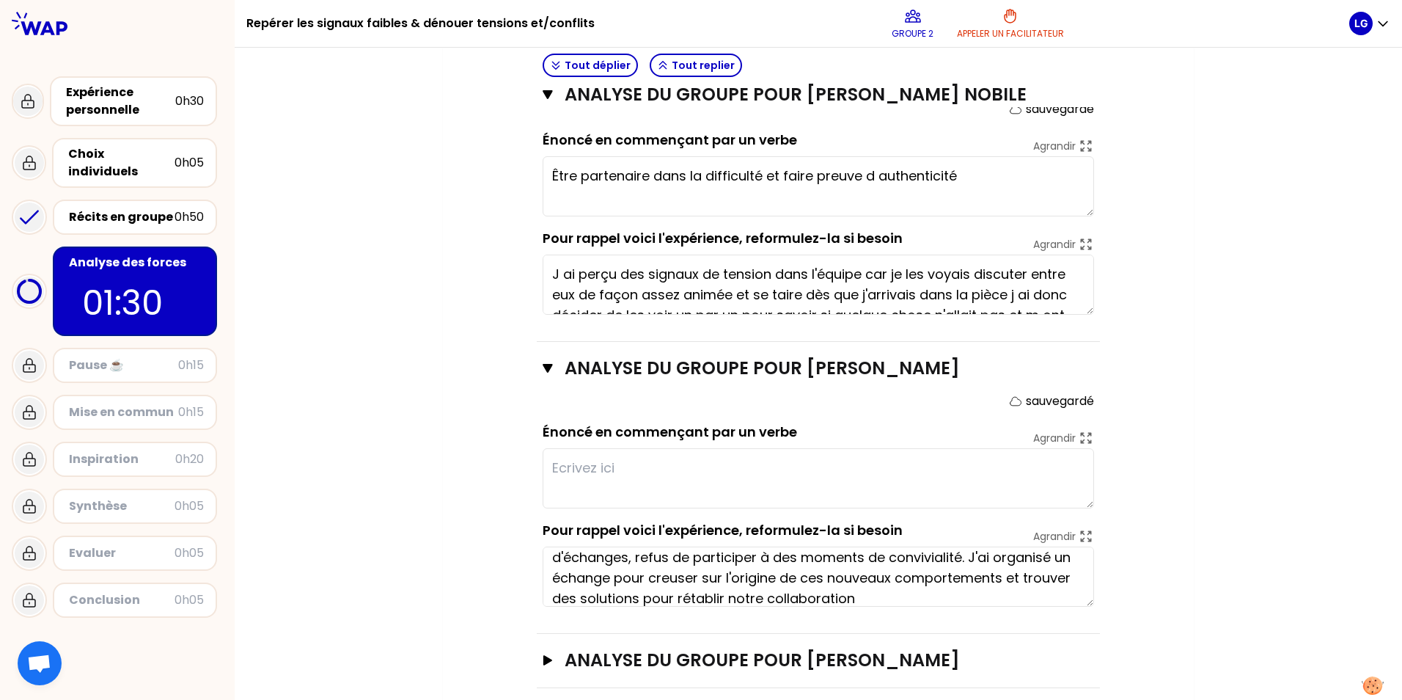
click at [573, 466] on textarea at bounding box center [819, 478] width 552 height 60
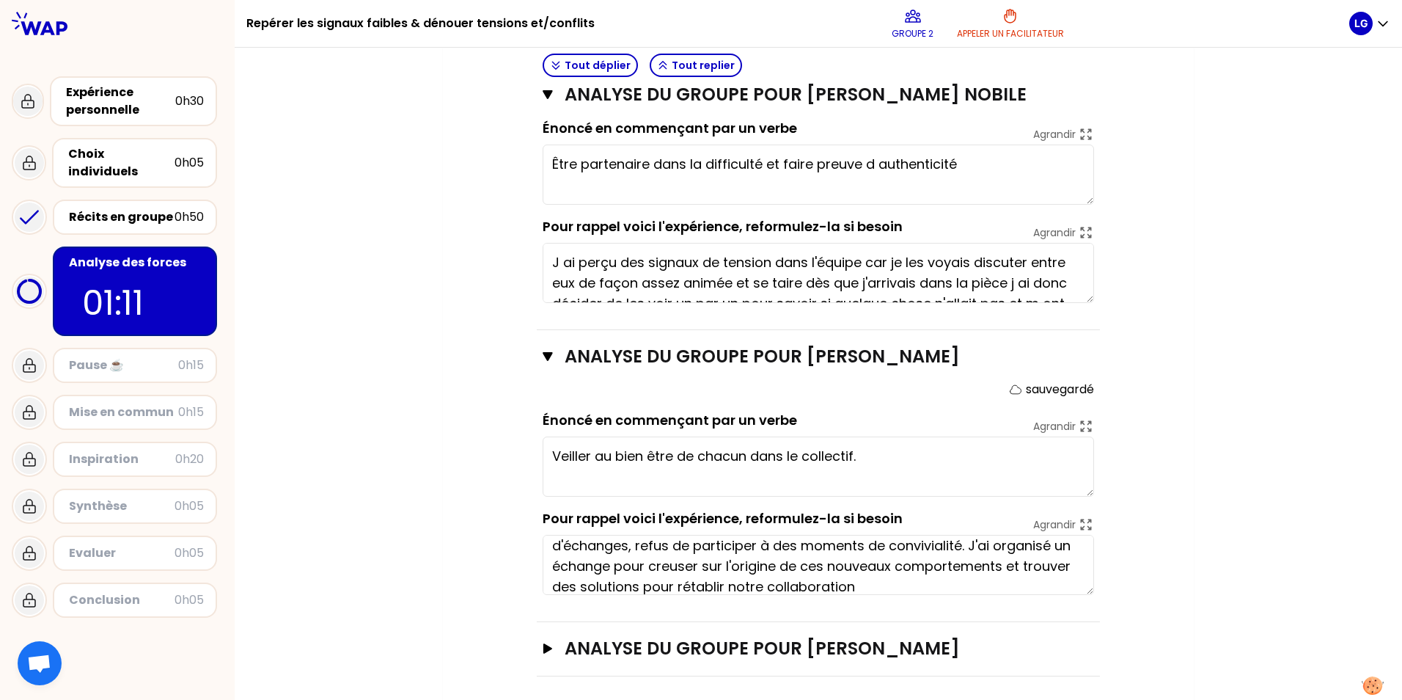
scroll to position [1182, 0]
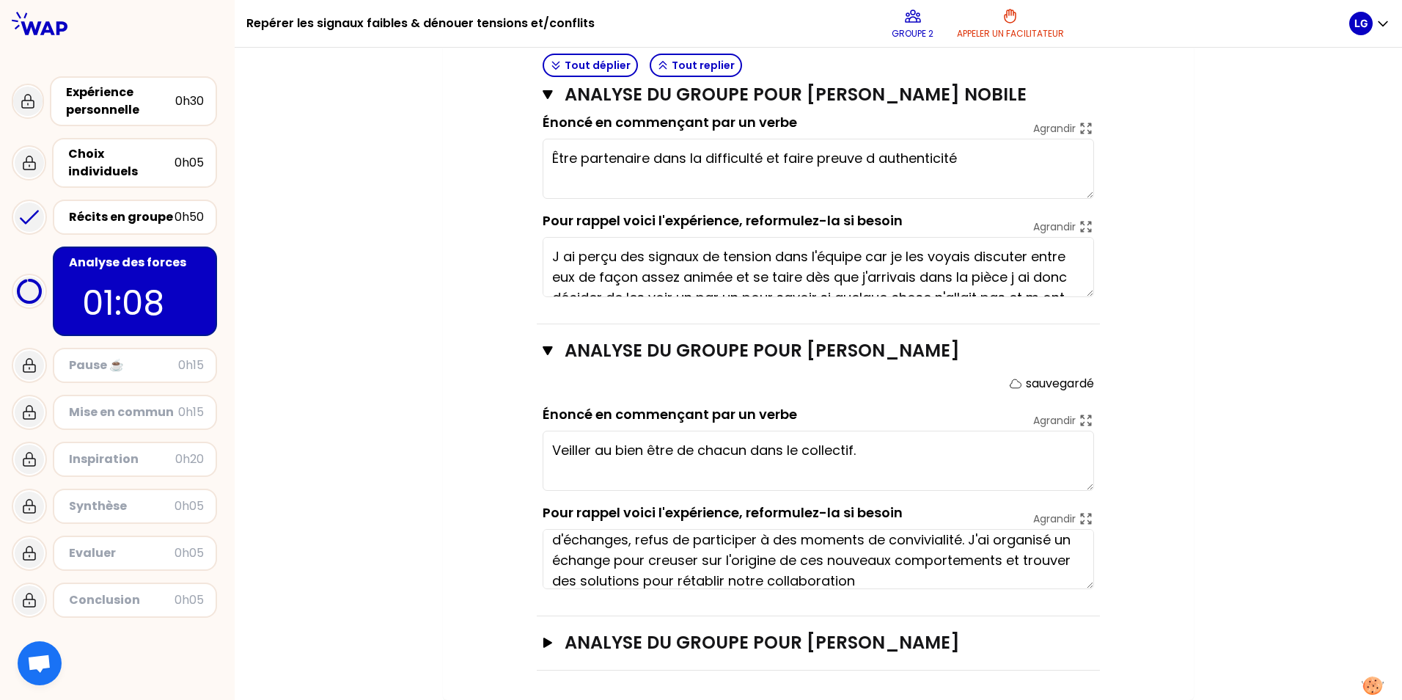
type textarea "Veiller au bien être de chacun dans le collectif."
click at [1120, 541] on button at bounding box center [1372, 686] width 43 height 40
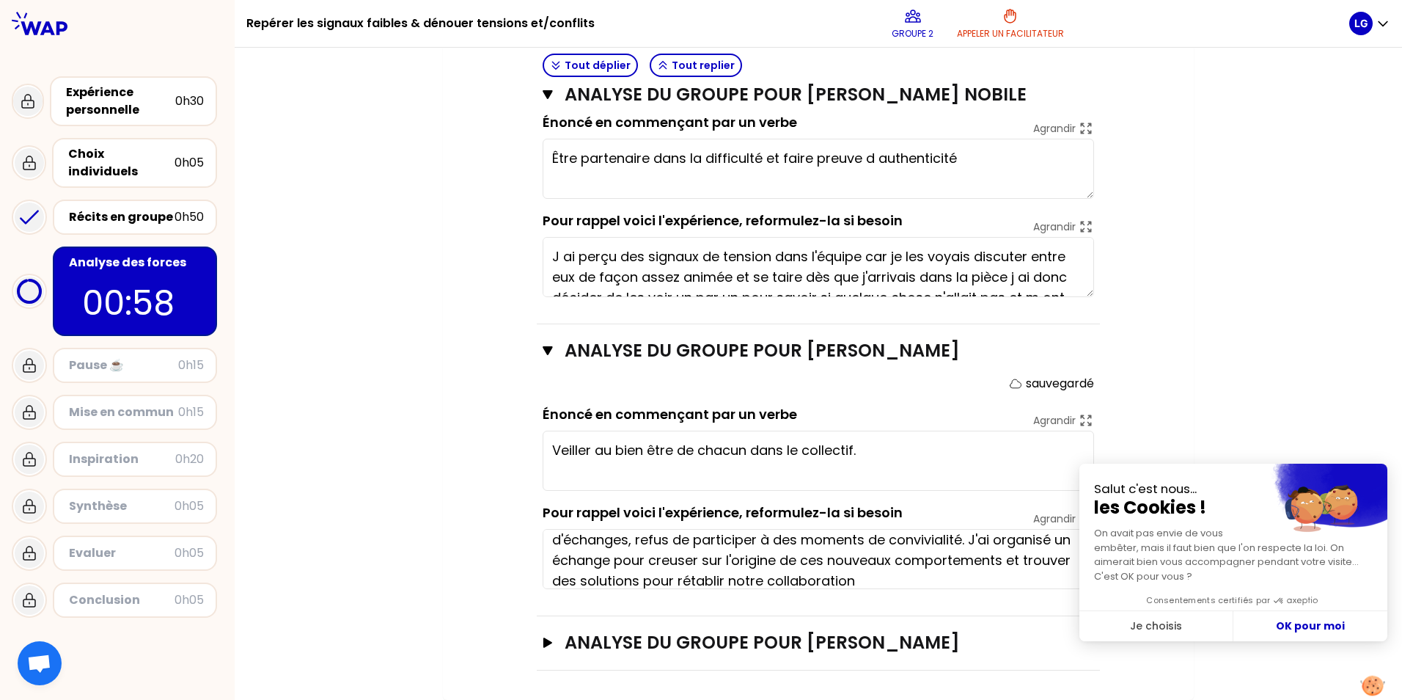
click at [1120, 541] on button "Close the widget without accepting cookie settings" at bounding box center [1372, 686] width 43 height 40
click at [1120, 541] on button at bounding box center [1372, 686] width 43 height 40
click at [543, 541] on icon "button" at bounding box center [547, 642] width 9 height 10
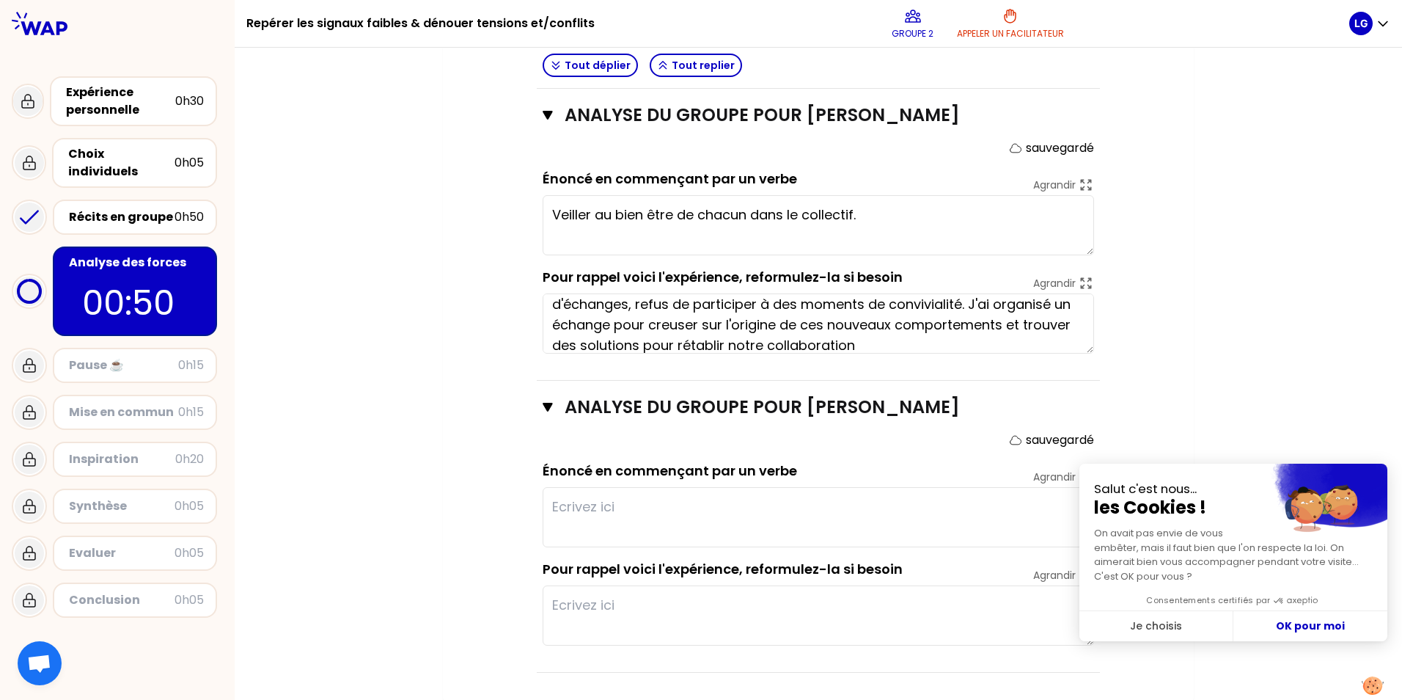
scroll to position [1419, 0]
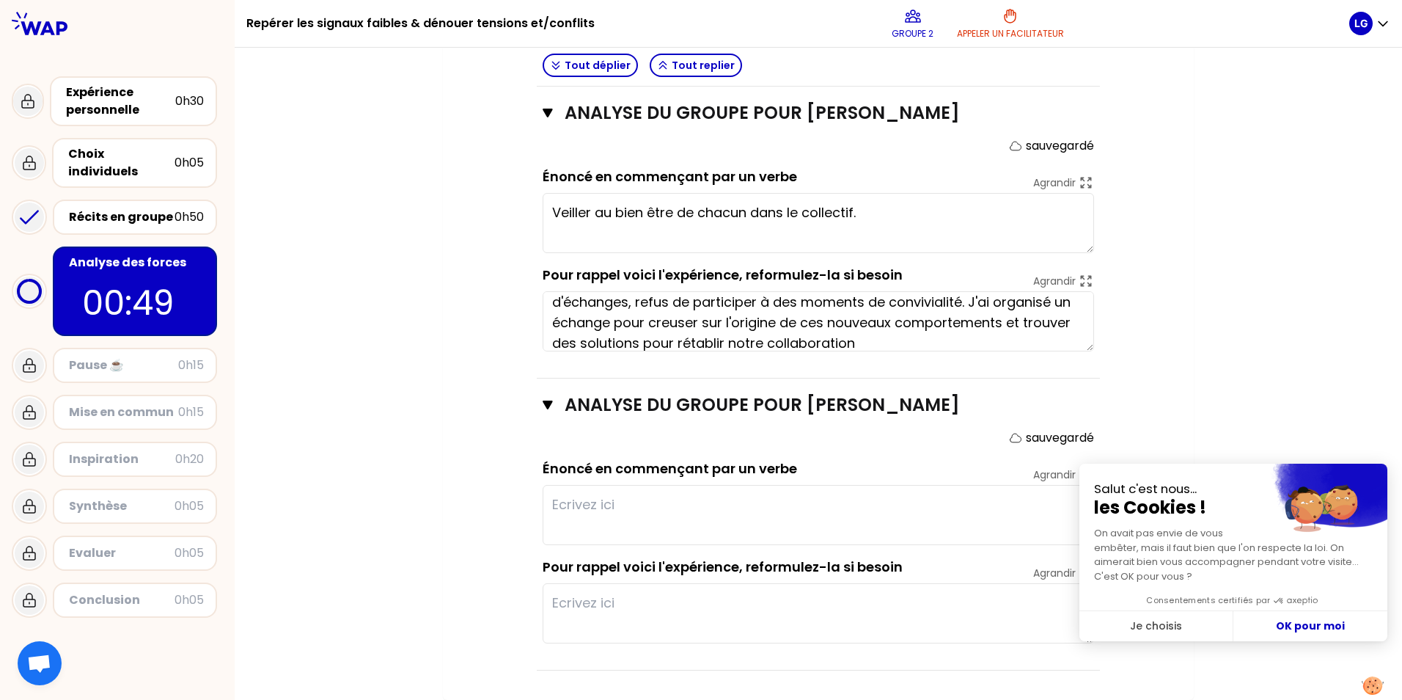
click at [593, 541] on textarea at bounding box center [819, 613] width 552 height 60
click at [568, 541] on textarea "Client raciste vis à vis de la collaboratrice. J'ai pris l'assurée à part. A gé…" at bounding box center [819, 613] width 552 height 60
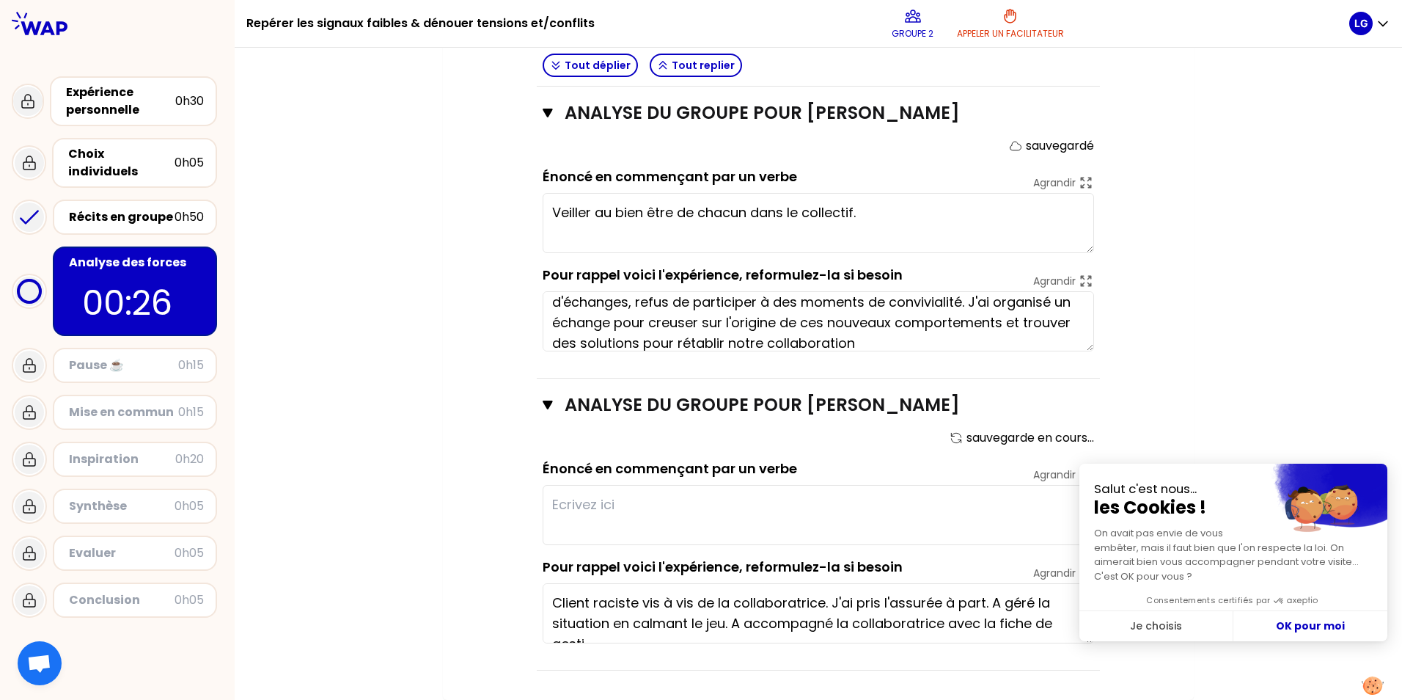
scroll to position [10, 0]
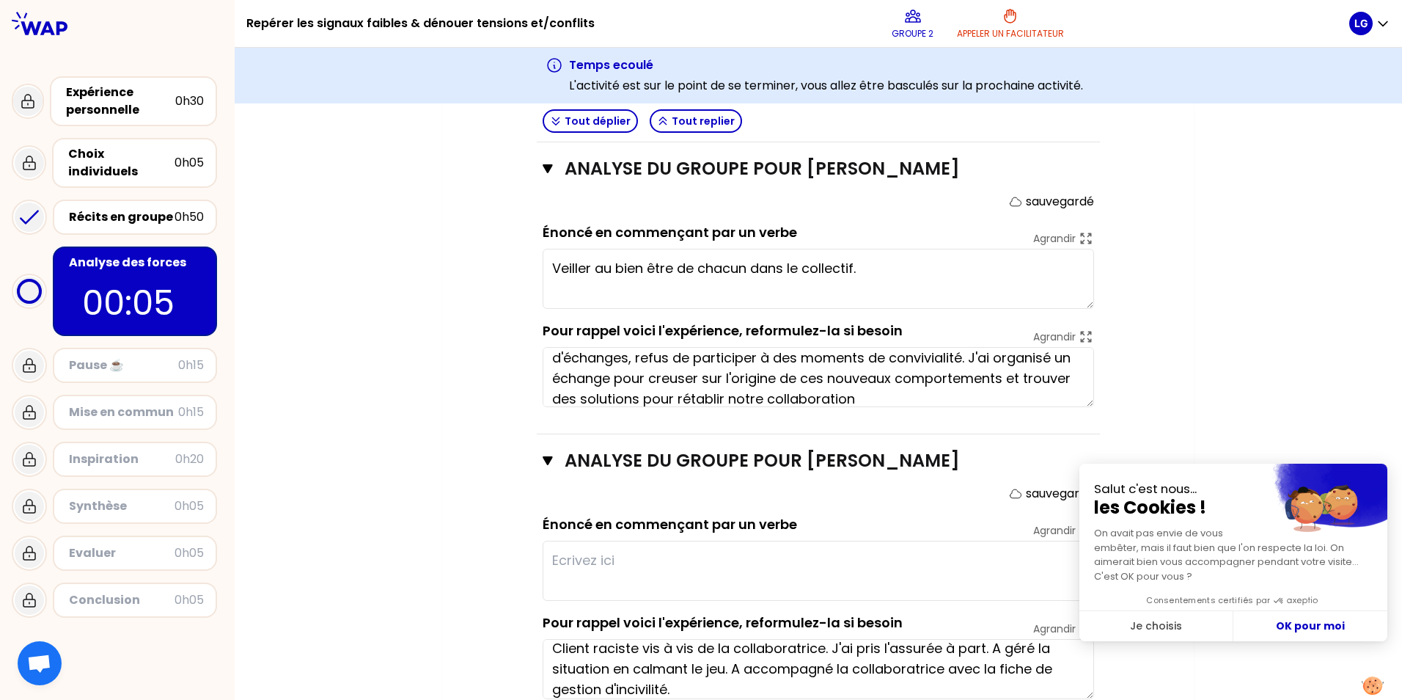
type textarea "Client raciste vis à vis de la collaboratrice. J'ai pris l'assurée à part. A gé…"
click at [590, 541] on textarea at bounding box center [819, 571] width 552 height 60
type textarea "Venir au soutien de son équipe"
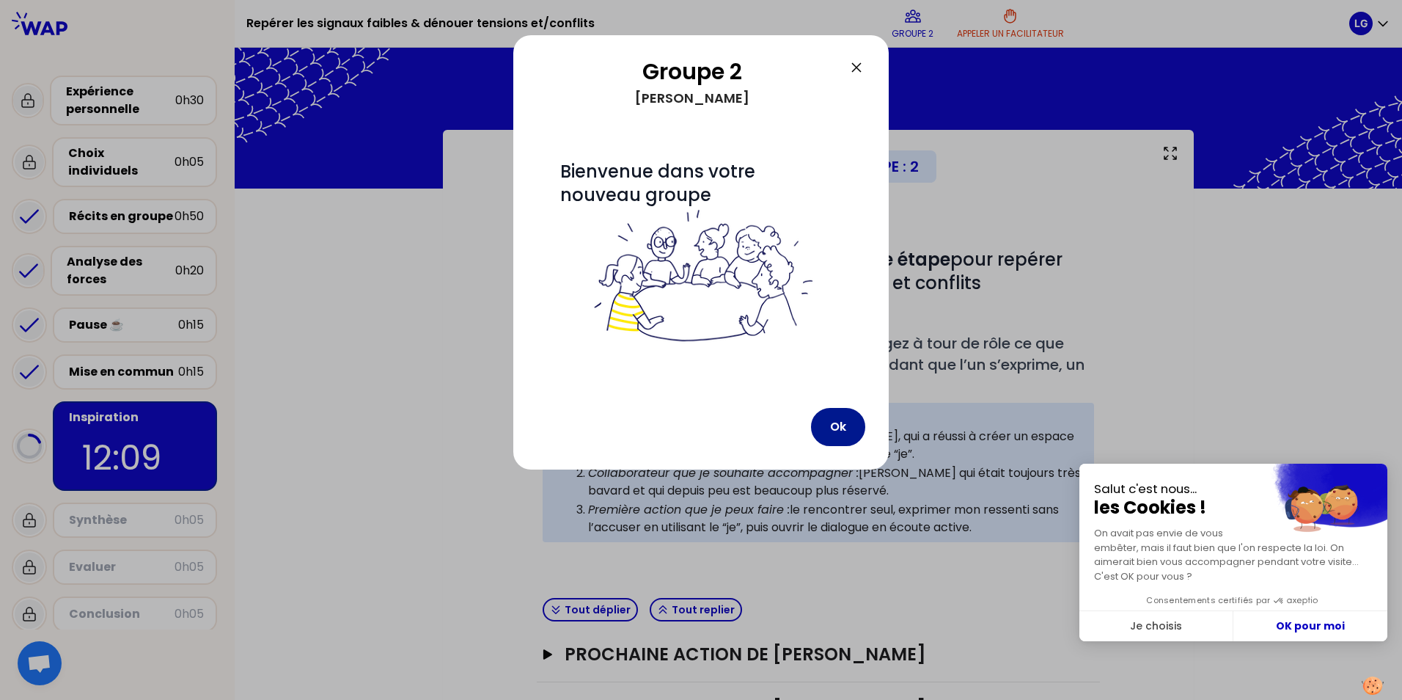
click at [834, 422] on button "Ok" at bounding box center [838, 427] width 54 height 38
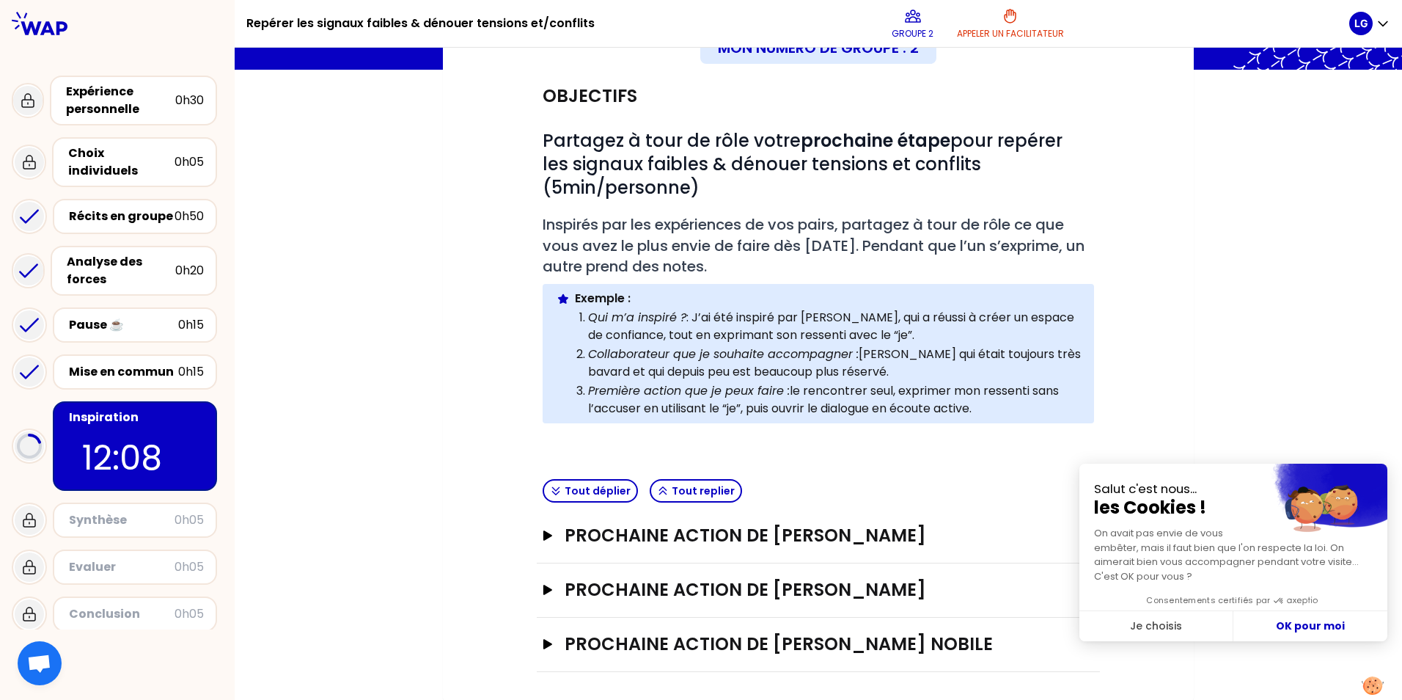
scroll to position [120, 0]
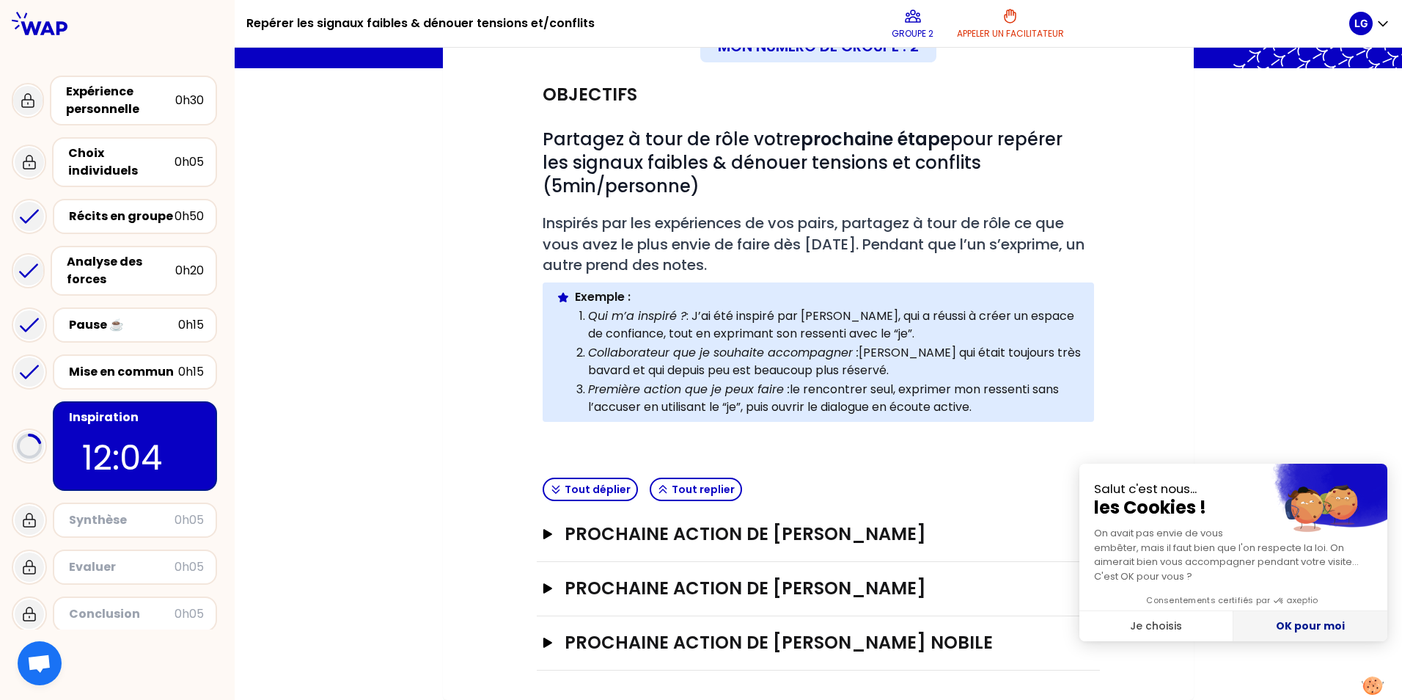
click at [1120, 541] on button "OK pour moi" at bounding box center [1311, 626] width 154 height 31
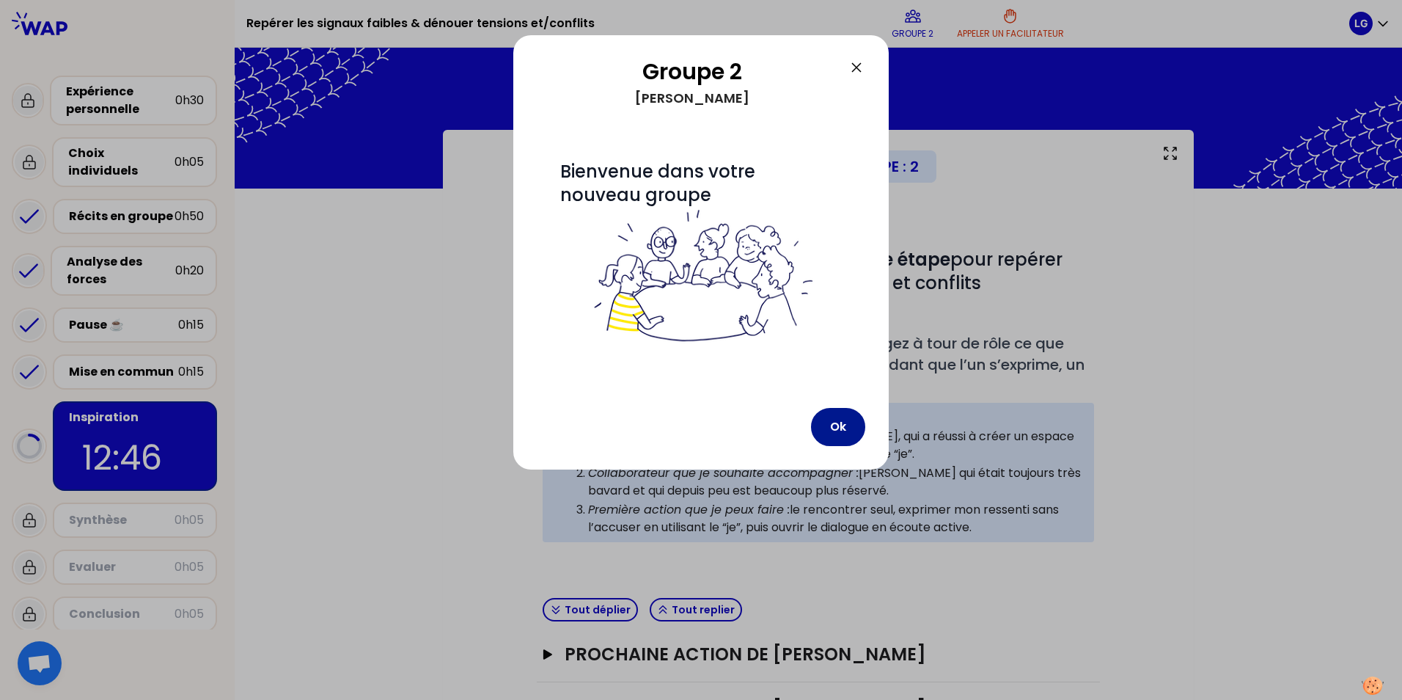
click at [843, 427] on button "Ok" at bounding box center [838, 427] width 54 height 38
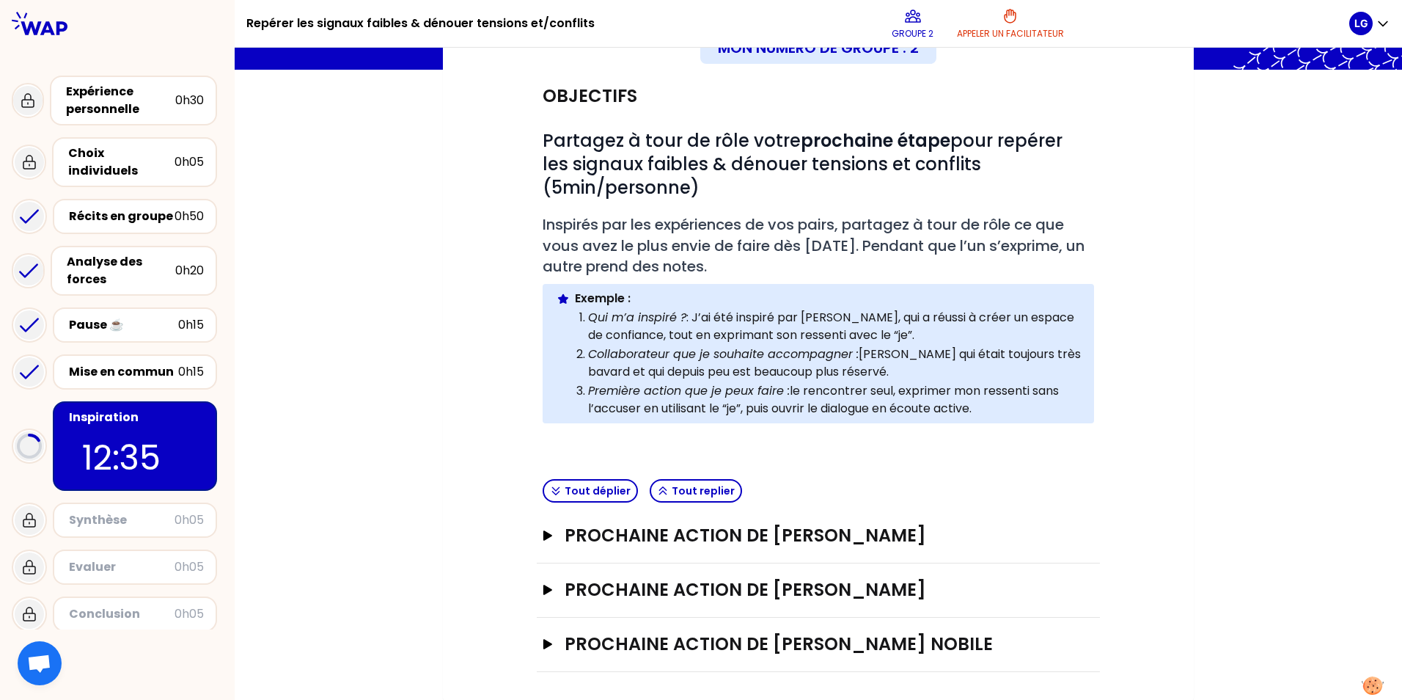
scroll to position [120, 0]
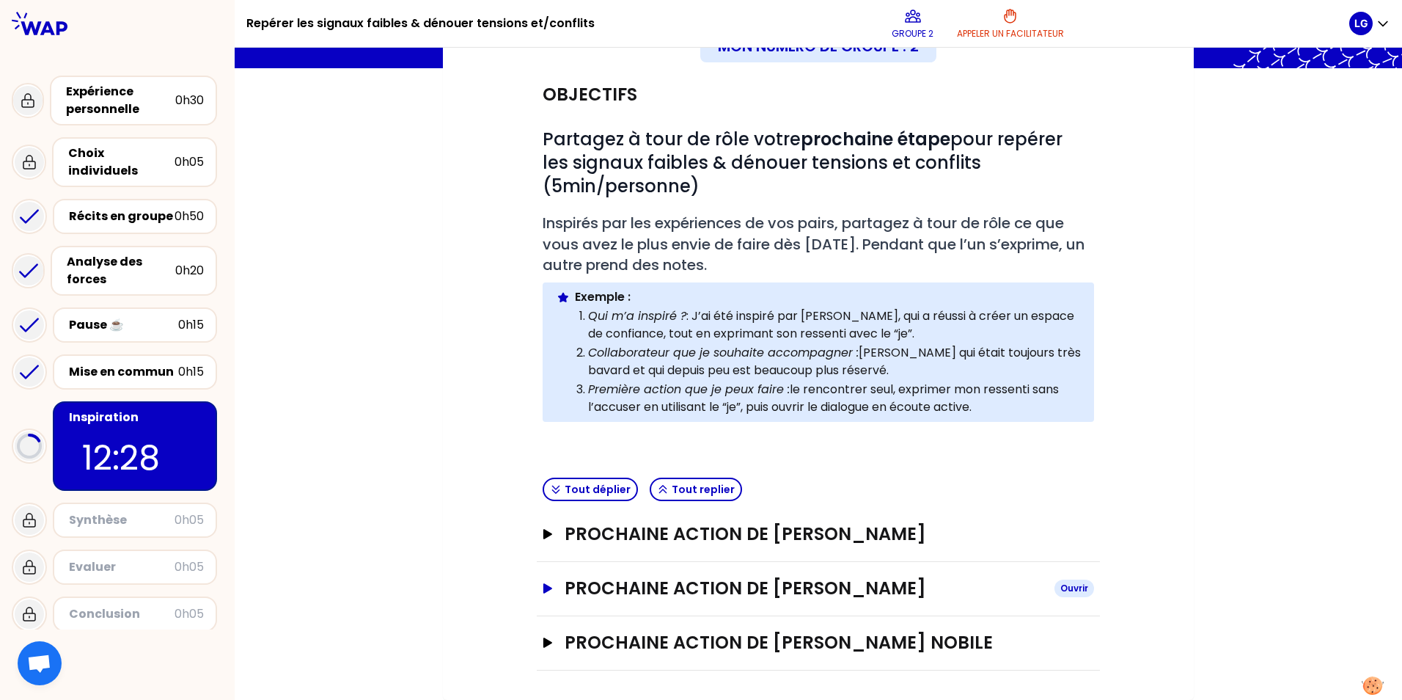
click at [1069, 587] on div "Ouvrir" at bounding box center [1075, 588] width 40 height 18
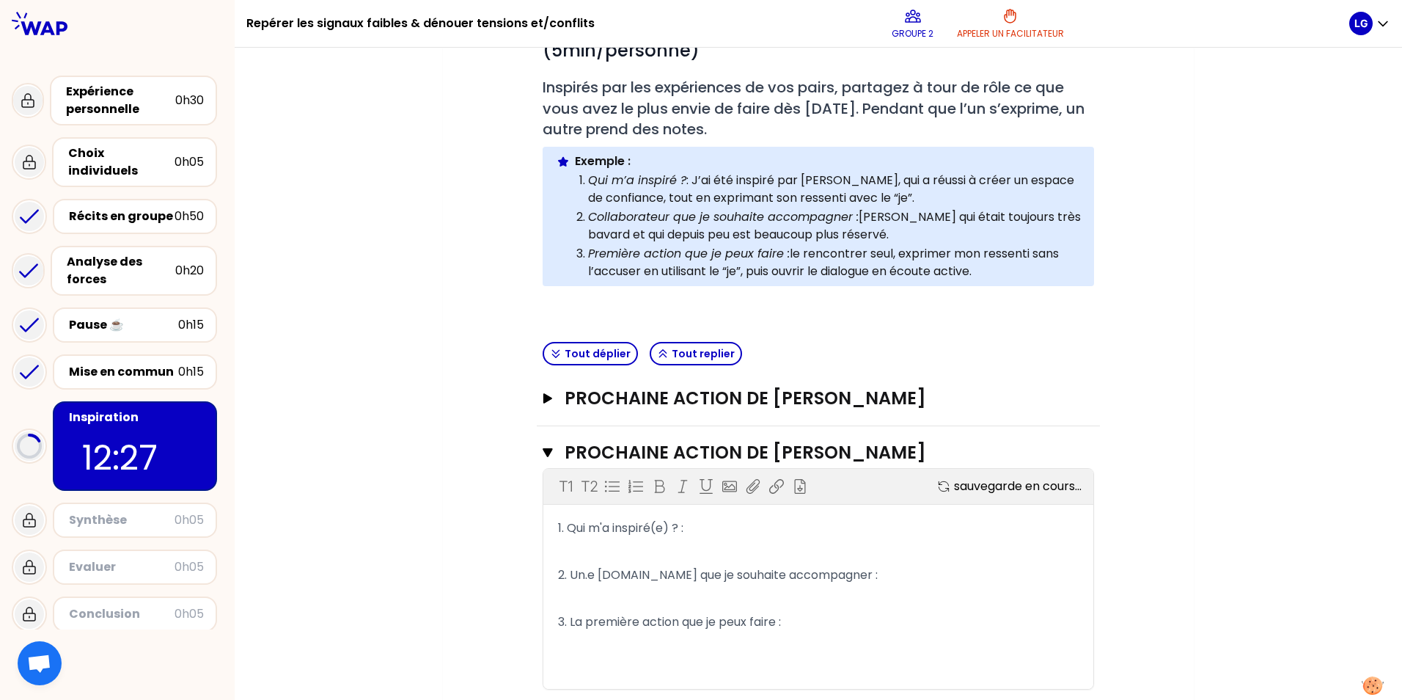
scroll to position [267, 0]
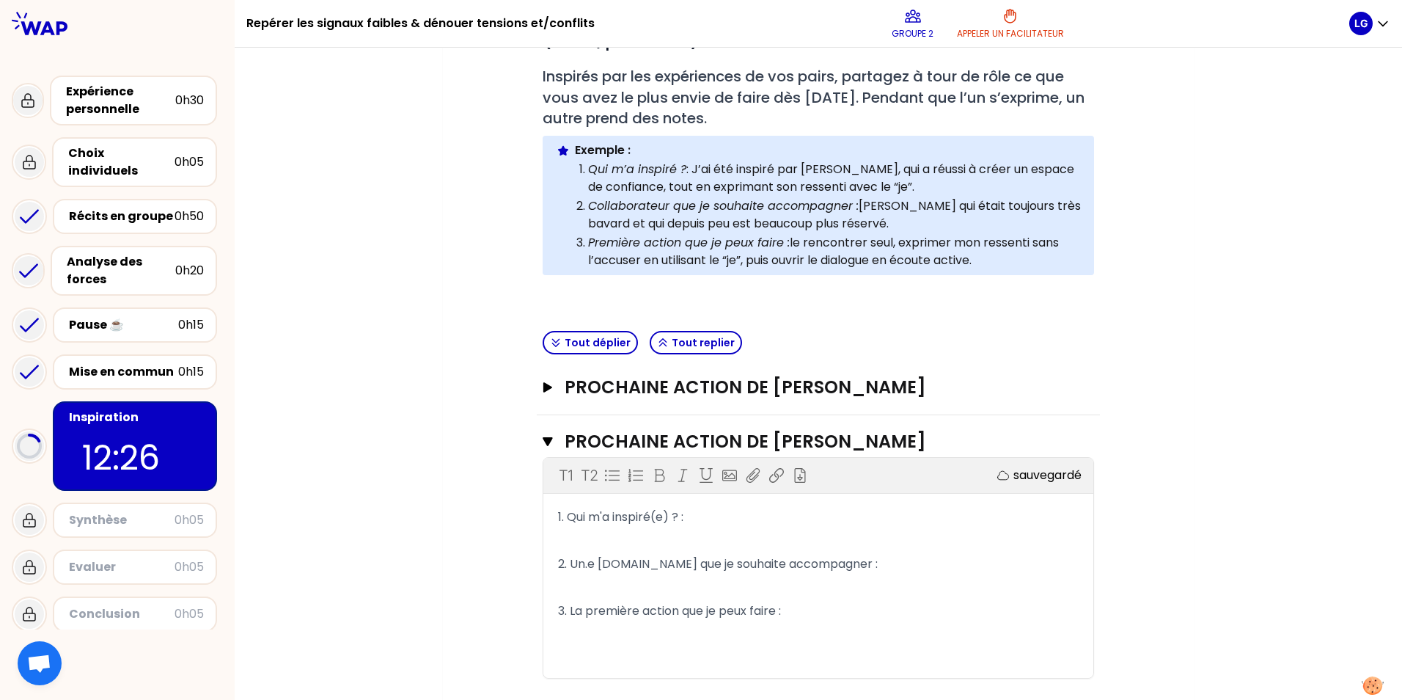
click at [696, 515] on p "1. Qui m'a inspiré(e) ? :" at bounding box center [818, 516] width 521 height 23
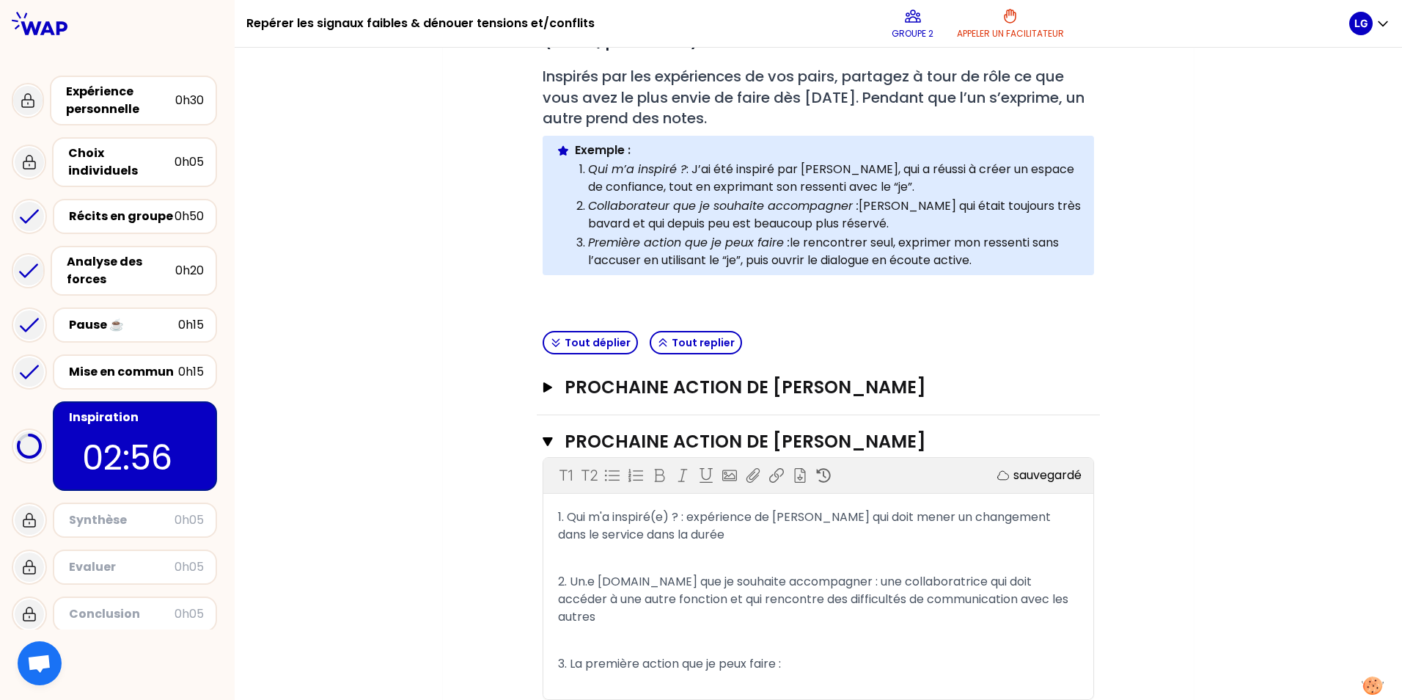
click at [795, 664] on p "3. La première action que je peux faire :" at bounding box center [818, 663] width 521 height 23
click at [543, 387] on icon "button" at bounding box center [547, 387] width 9 height 10
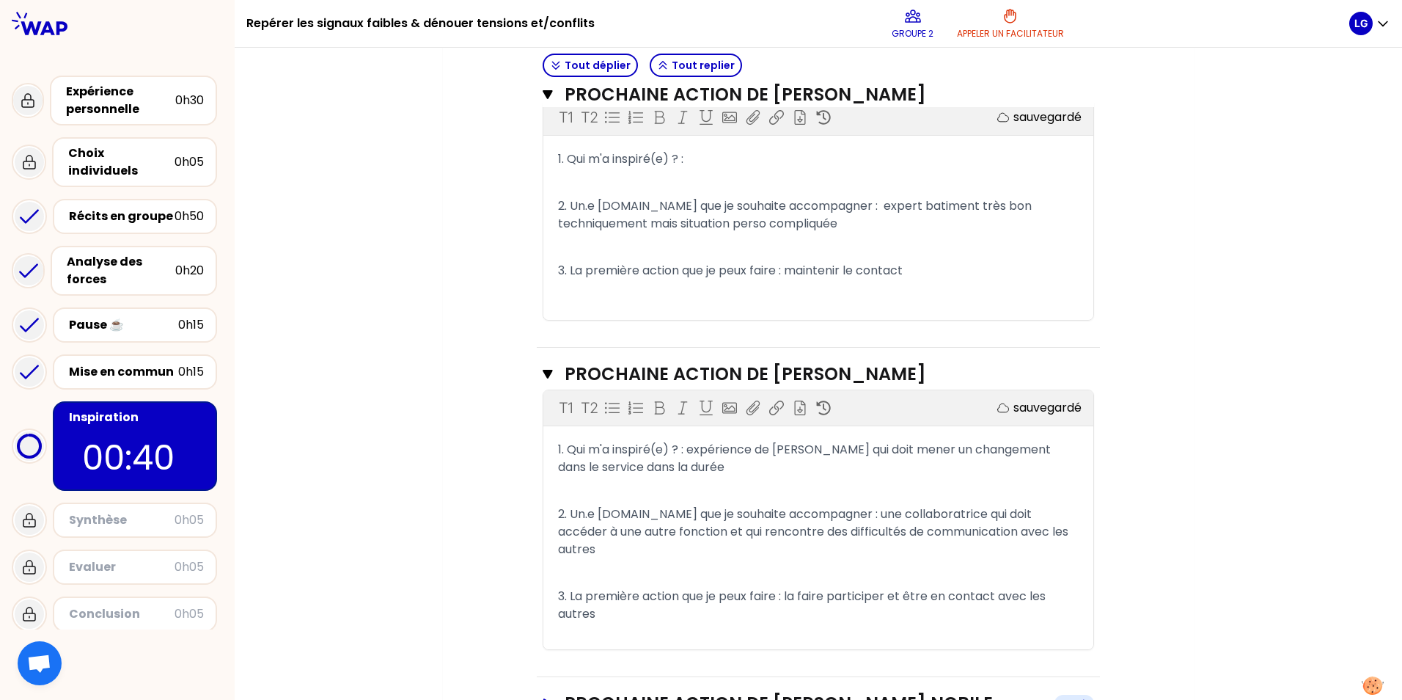
scroll to position [631, 0]
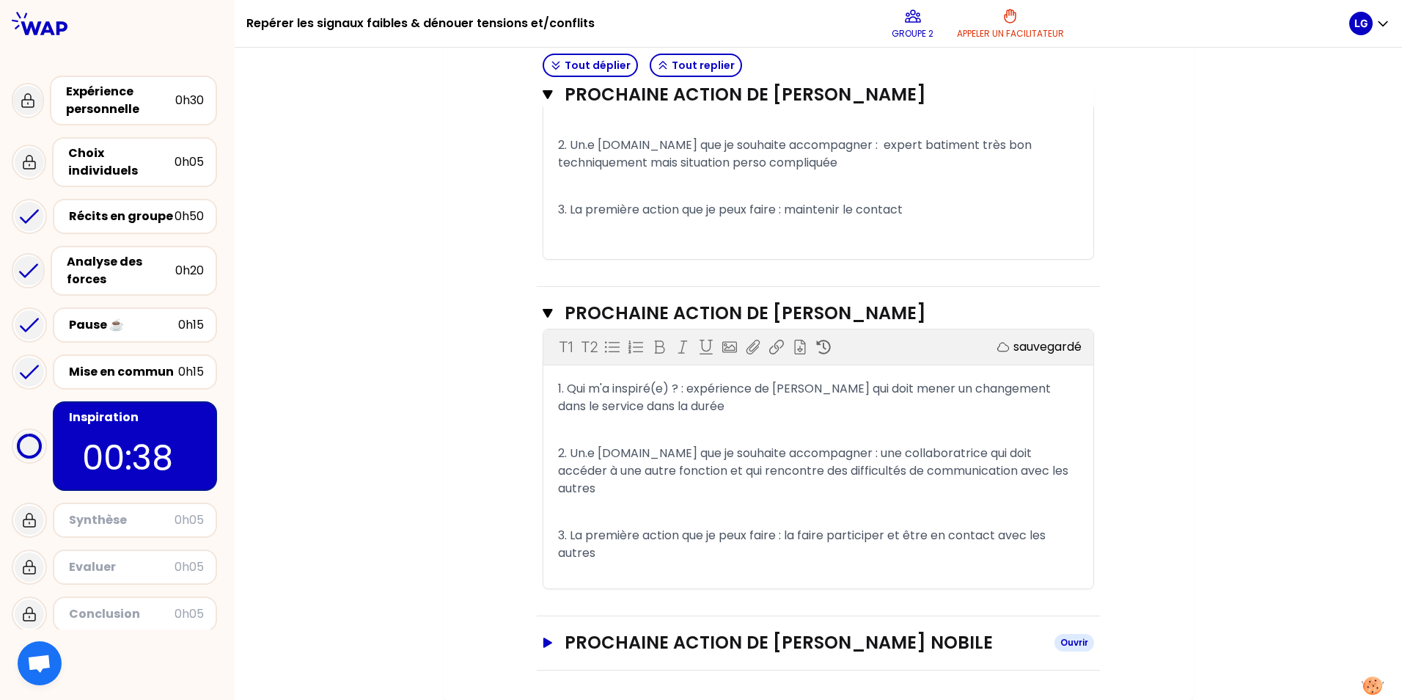
click at [543, 646] on icon "button" at bounding box center [548, 642] width 12 height 10
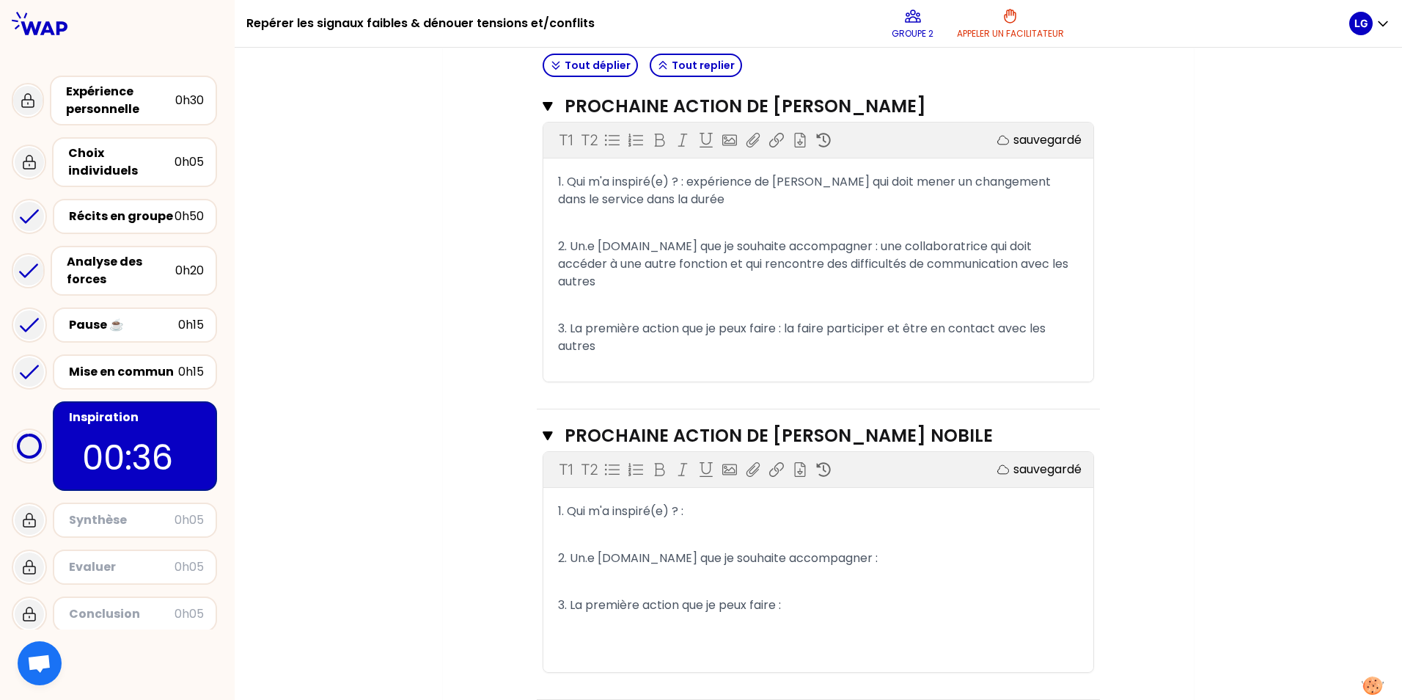
scroll to position [852, 0]
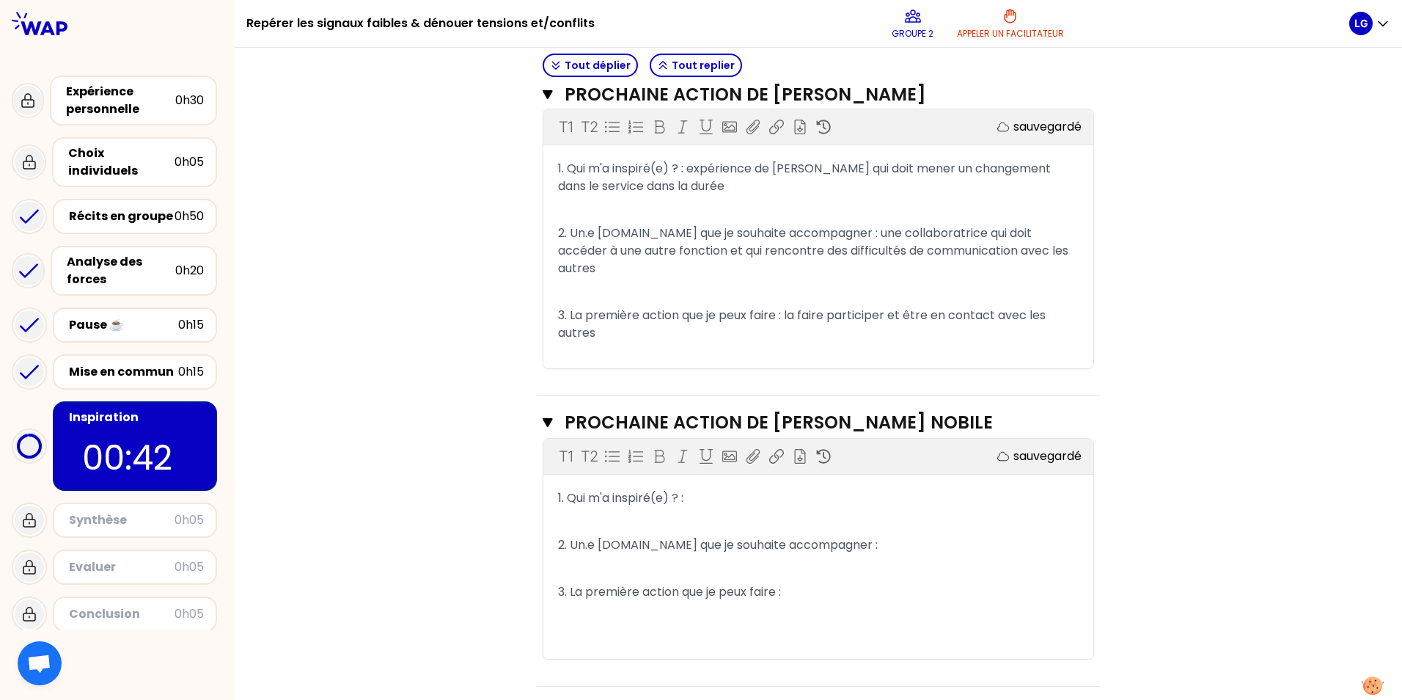
click at [692, 499] on p "1. Qui m'a inspiré(e) ? :" at bounding box center [818, 497] width 521 height 23
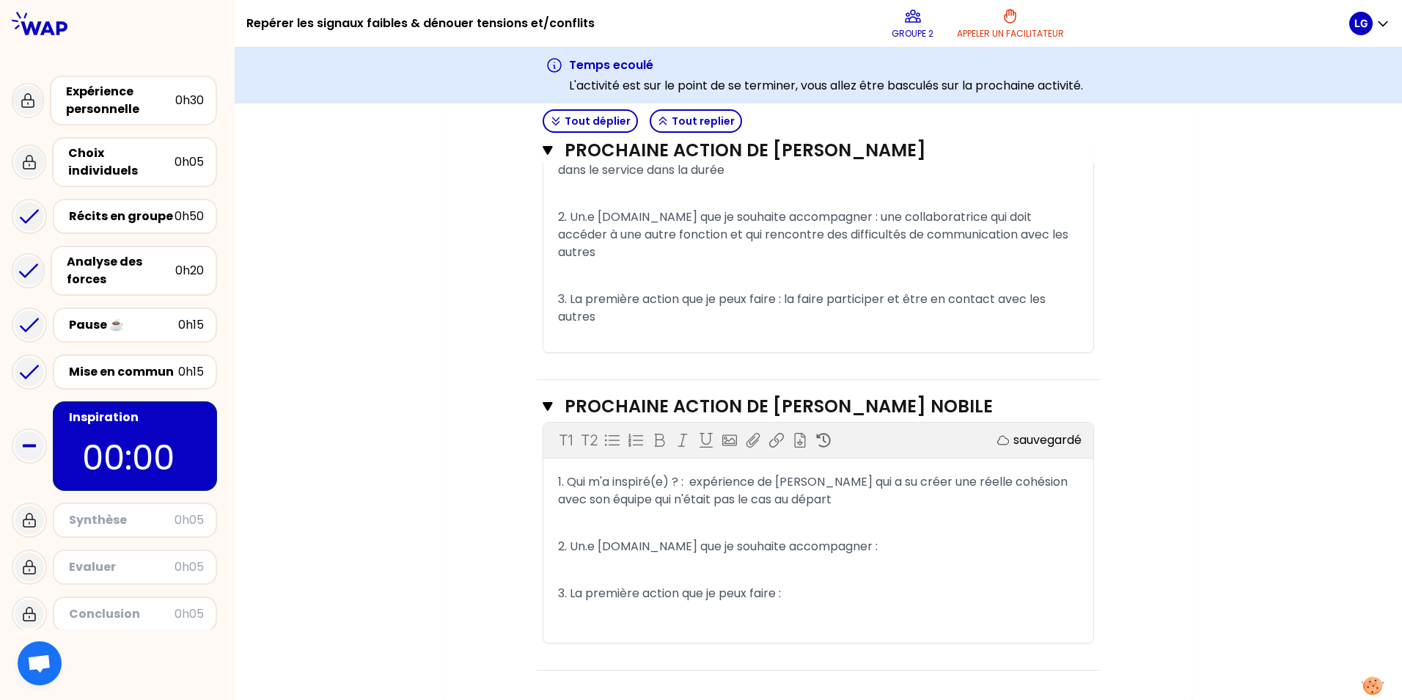
scroll to position [923, 0]
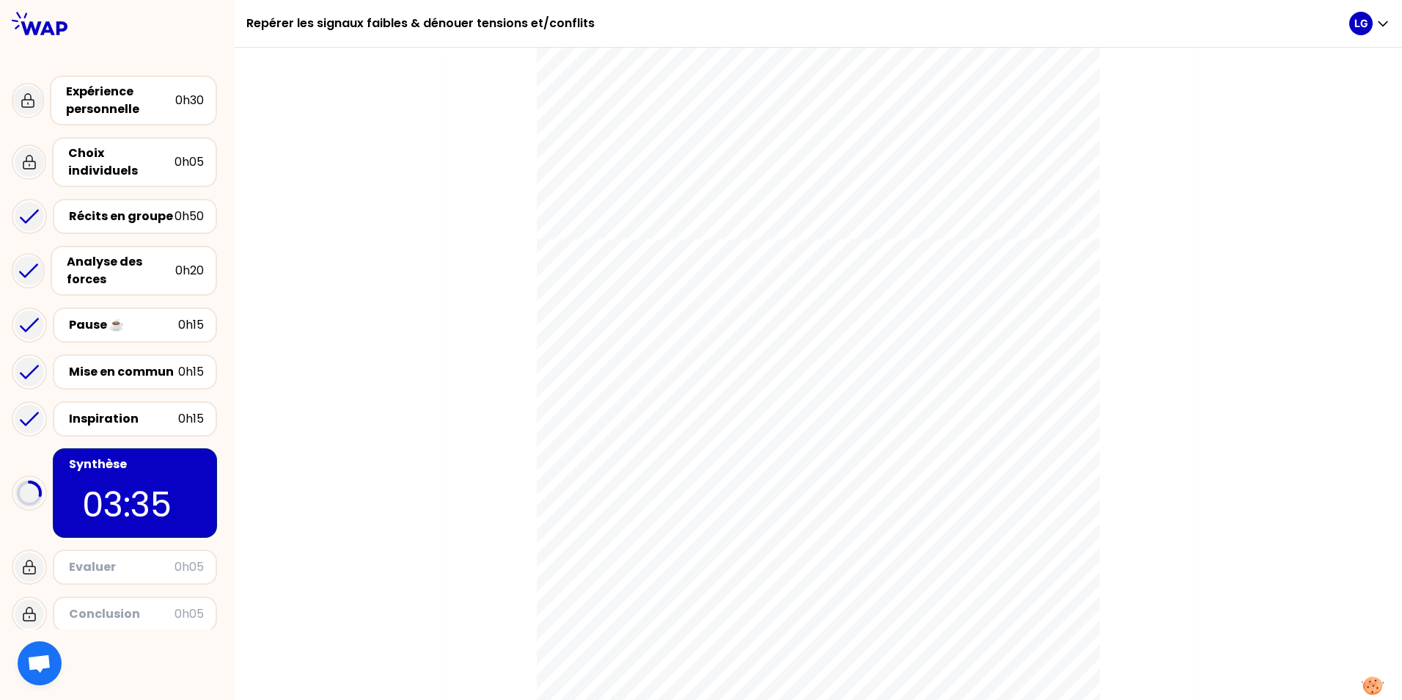
scroll to position [2420, 0]
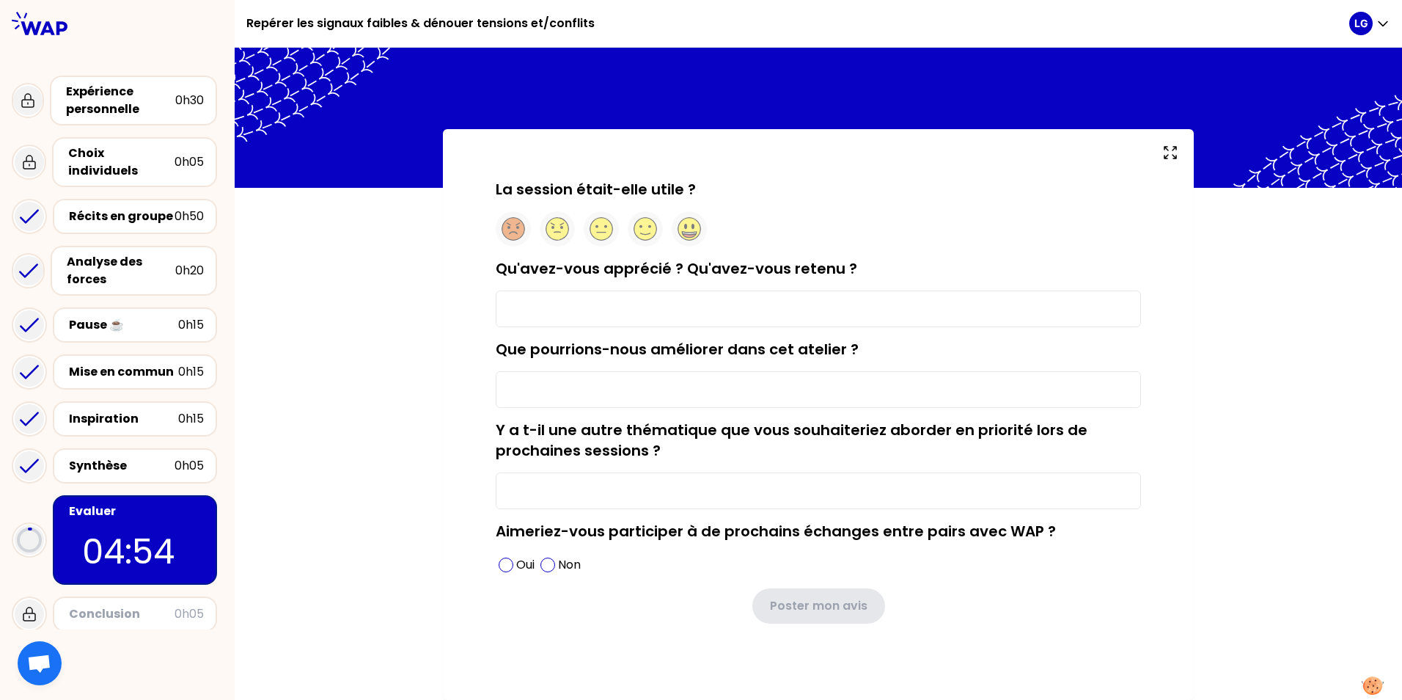
scroll to position [1, 0]
click at [643, 230] on circle at bounding box center [645, 229] width 23 height 23
click at [583, 297] on input "Qu'avez-vous apprécié ? Qu'avez-vous retenu ?" at bounding box center [818, 308] width 645 height 37
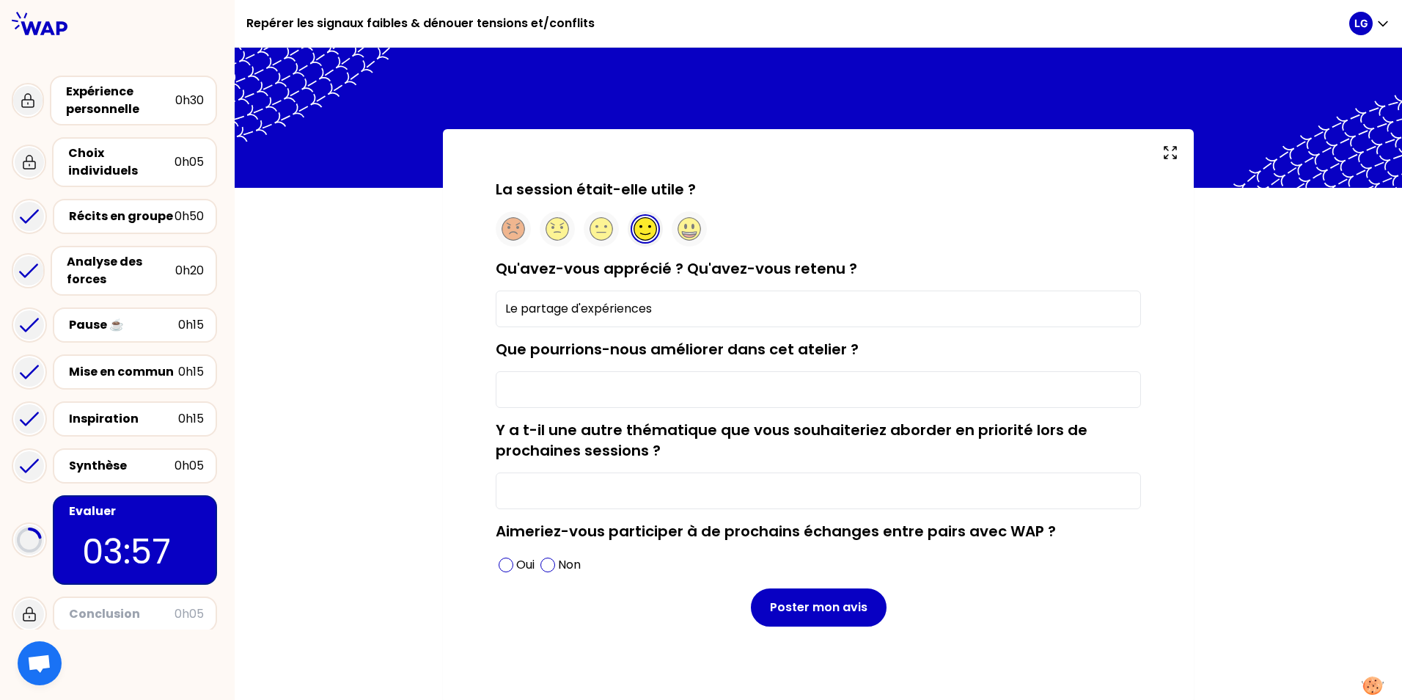
type input "Le partage d'expériences"
click at [609, 379] on input "Que pourrions-nous améliorer dans cet atelier ?" at bounding box center [818, 389] width 645 height 37
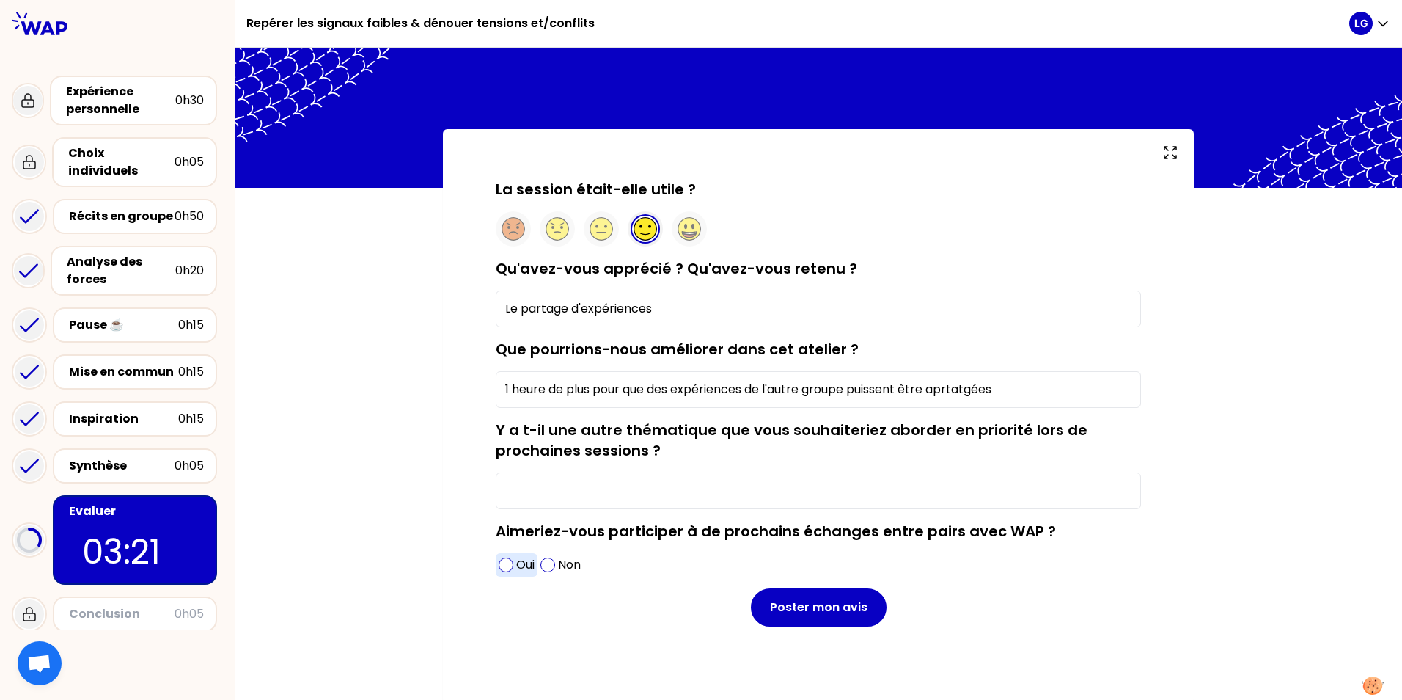
type input "1 heure de plus pour que des expériences de l'autre groupe puissent être aprtat…"
click at [502, 563] on span at bounding box center [506, 564] width 15 height 15
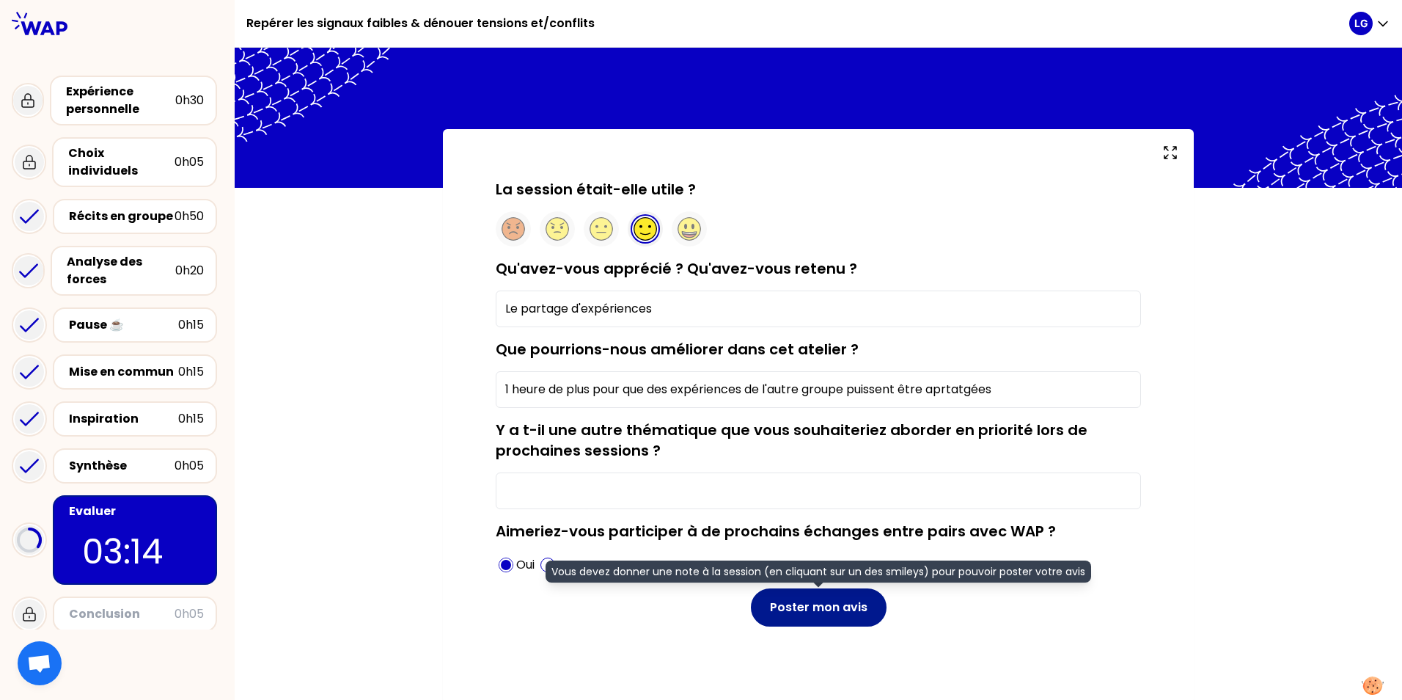
click at [809, 615] on button "Poster mon avis" at bounding box center [819, 607] width 136 height 38
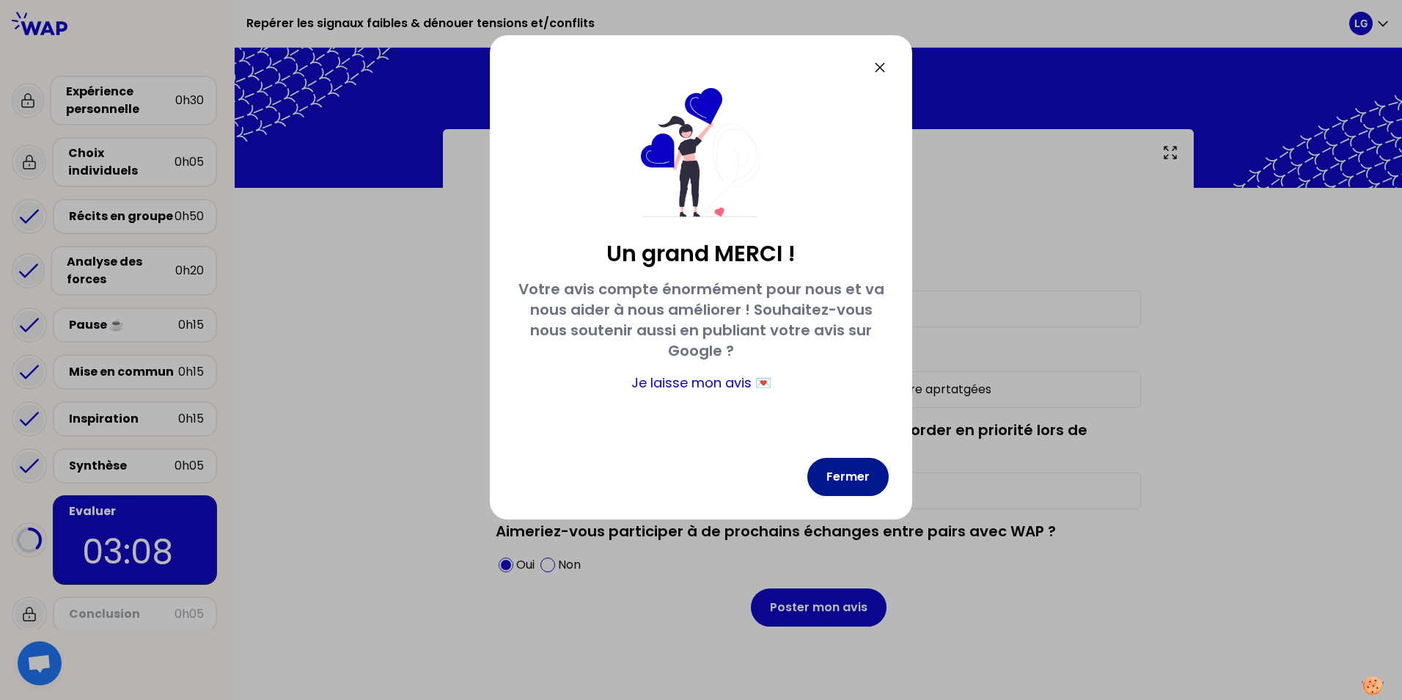
click at [845, 476] on button "Fermer" at bounding box center [848, 477] width 81 height 38
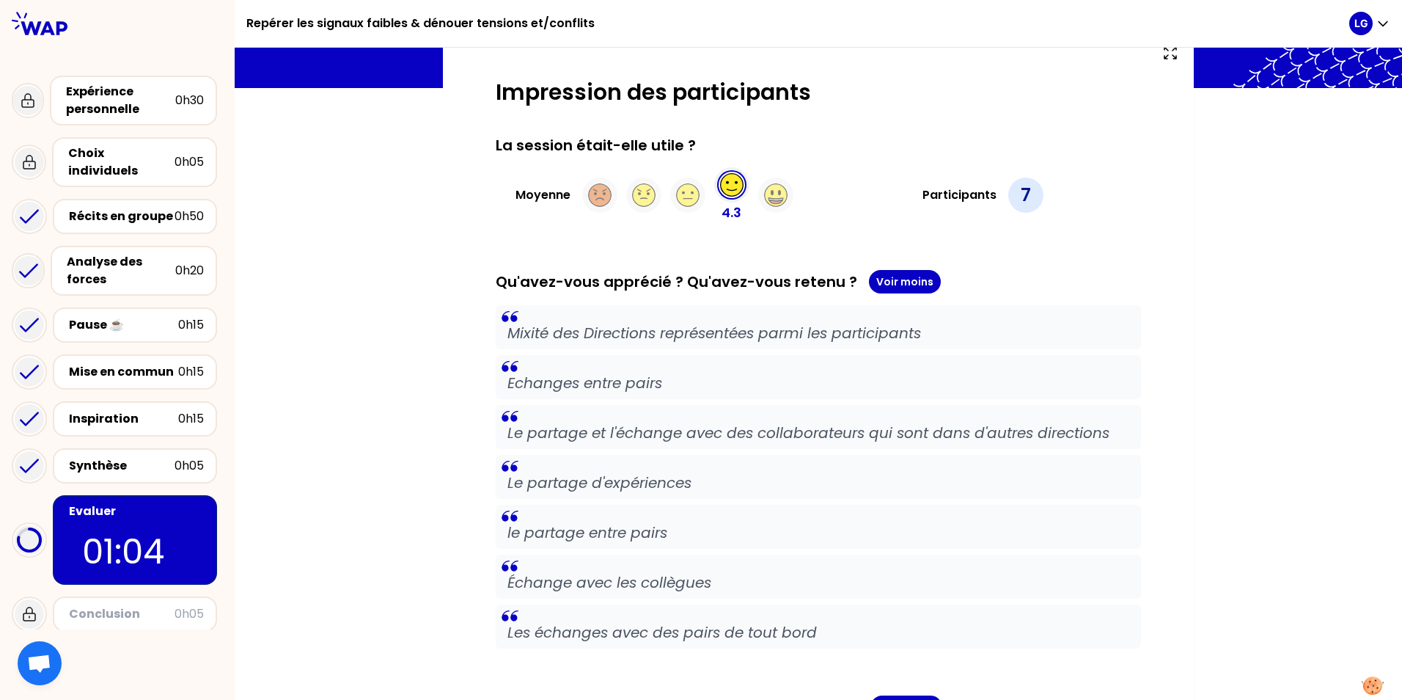
scroll to position [0, 0]
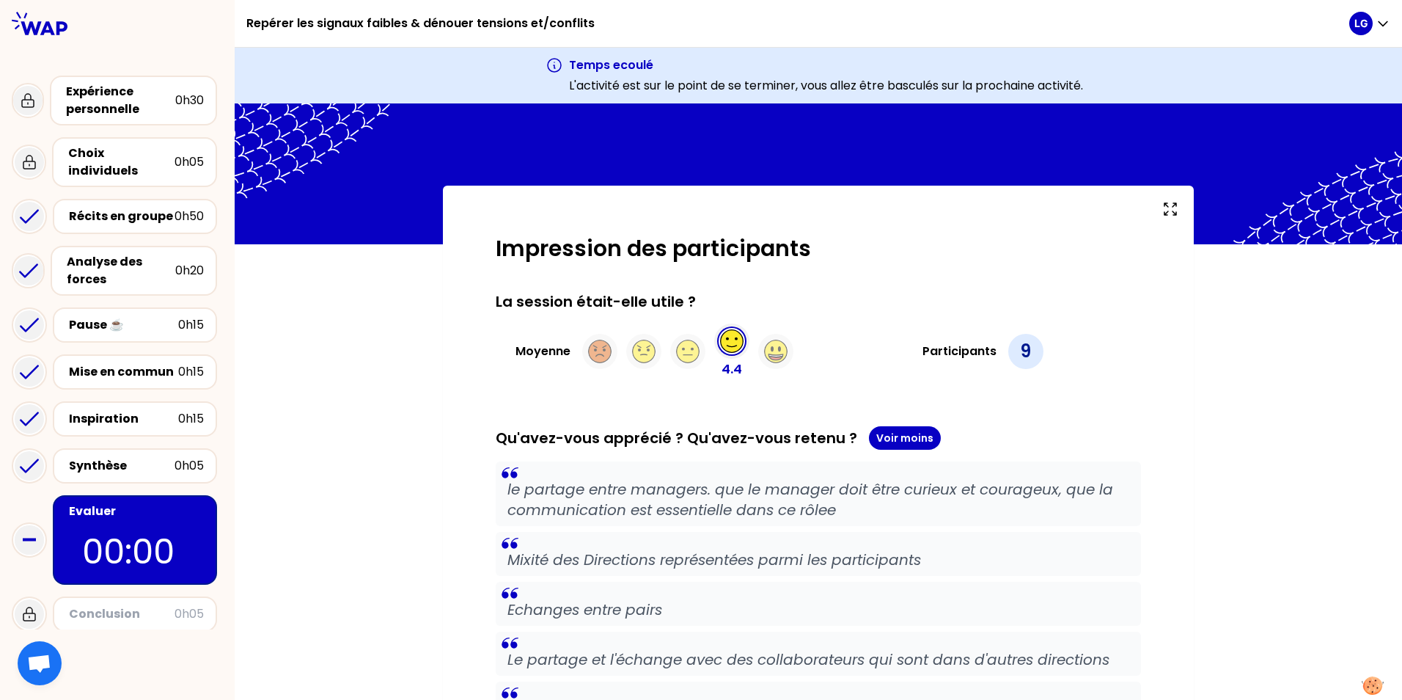
drag, startPoint x: 678, startPoint y: 618, endPoint x: 651, endPoint y: 632, distance: 31.2
click at [678, 618] on p "Echanges entre pairs" at bounding box center [819, 609] width 622 height 21
